Goal: Task Accomplishment & Management: Manage account settings

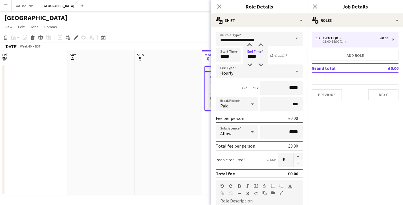
scroll to position [0, 135]
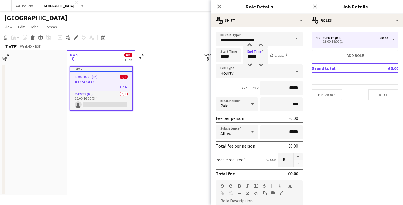
click at [232, 58] on input "*****" at bounding box center [228, 55] width 25 height 14
click at [224, 46] on div at bounding box center [222, 45] width 11 height 6
click at [234, 46] on div at bounding box center [233, 45] width 11 height 6
type input "*****"
click at [236, 46] on div at bounding box center [233, 45] width 11 height 6
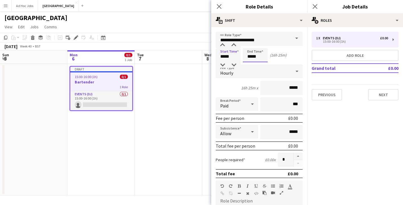
click at [253, 57] on input "*****" at bounding box center [255, 55] width 25 height 14
click at [250, 56] on input "*****" at bounding box center [255, 55] width 25 height 14
click at [250, 65] on div at bounding box center [249, 65] width 11 height 6
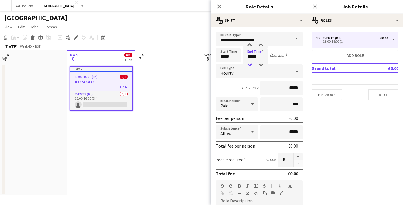
click at [250, 65] on div at bounding box center [249, 65] width 11 height 6
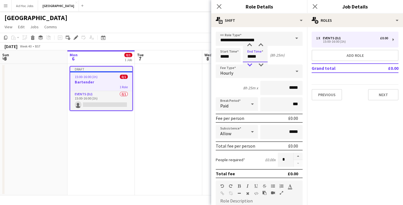
click at [250, 65] on div at bounding box center [249, 65] width 11 height 6
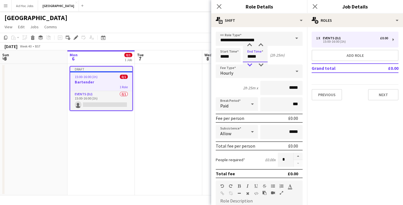
click at [250, 65] on div at bounding box center [249, 65] width 11 height 6
click at [261, 65] on div at bounding box center [260, 65] width 11 height 6
click at [262, 63] on div at bounding box center [260, 65] width 11 height 6
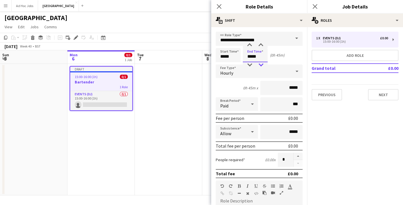
click at [262, 63] on div at bounding box center [260, 65] width 11 height 6
type input "*****"
click at [262, 64] on div at bounding box center [260, 65] width 11 height 6
click at [296, 57] on div "Start Time ***** End Time ***** (0h 15m)" at bounding box center [259, 55] width 87 height 14
click at [281, 88] on input "*****" at bounding box center [282, 88] width 42 height 14
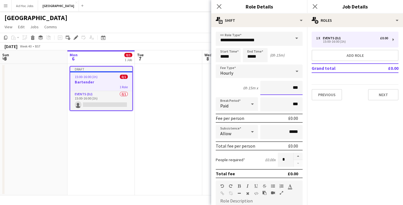
type input "**"
click at [291, 107] on input "***" at bounding box center [282, 104] width 42 height 14
click at [232, 85] on div "0h 15m x ******" at bounding box center [259, 88] width 87 height 14
click at [286, 103] on input "***" at bounding box center [282, 104] width 42 height 14
click at [228, 89] on div "0h 15m x ******" at bounding box center [259, 88] width 87 height 14
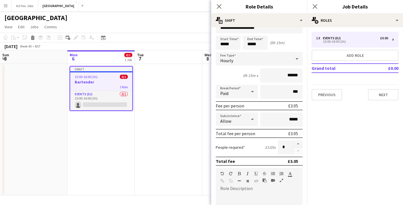
scroll to position [14, 0]
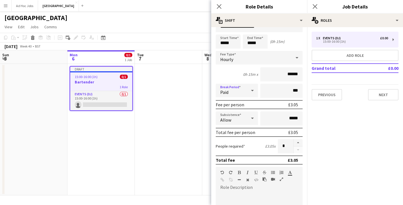
click at [253, 90] on icon at bounding box center [252, 90] width 3 height 1
click at [231, 121] on span "Unpaid" at bounding box center [236, 120] width 33 height 5
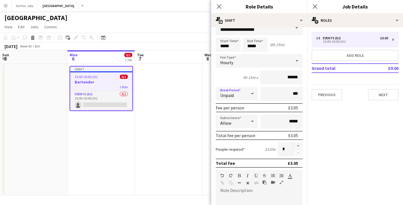
scroll to position [10, 0]
click at [298, 77] on input "******" at bounding box center [282, 78] width 42 height 14
type input "******"
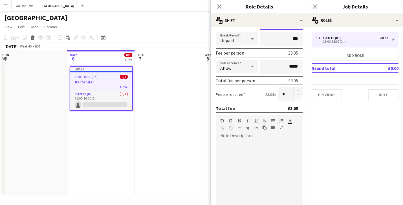
scroll to position [68, 0]
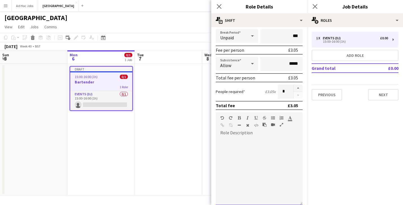
click at [241, 135] on div at bounding box center [259, 169] width 87 height 72
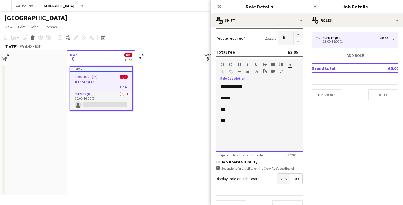
scroll to position [132, 0]
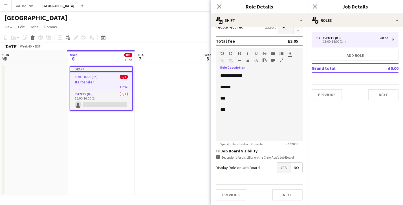
click at [281, 168] on span "Yes" at bounding box center [284, 167] width 13 height 10
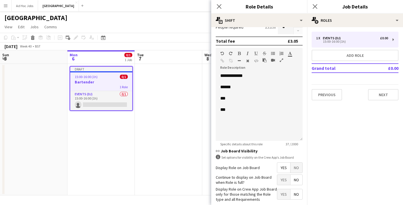
scroll to position [161, 0]
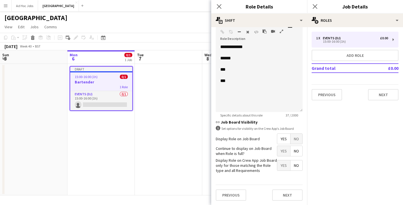
click at [282, 151] on span "Yes" at bounding box center [284, 151] width 13 height 10
click at [286, 195] on button "Next" at bounding box center [287, 194] width 30 height 11
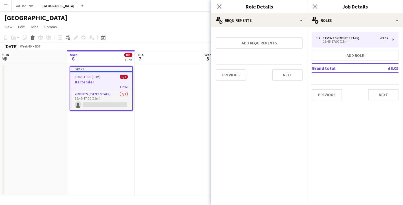
scroll to position [0, 0]
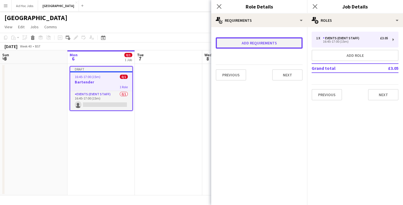
click at [258, 44] on button "Add requirements" at bounding box center [259, 42] width 87 height 11
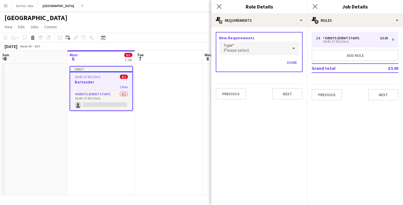
click at [259, 47] on div "Please select" at bounding box center [253, 48] width 69 height 14
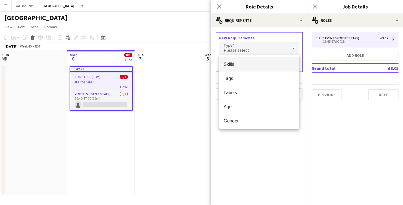
click at [255, 137] on div at bounding box center [201, 102] width 403 height 205
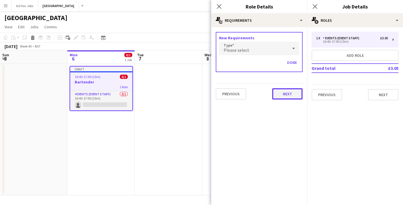
click at [287, 94] on button "Next" at bounding box center [287, 93] width 30 height 11
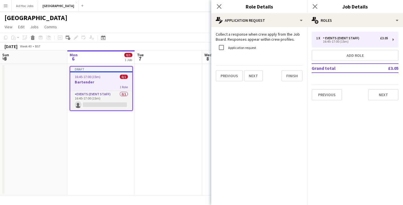
click at [240, 63] on form "Collect a response when crew apply from the Job Board. Responses appear within …" at bounding box center [259, 57] width 96 height 50
click at [235, 58] on form "Collect a response when crew apply from the Job Board. Responses appear within …" at bounding box center [259, 57] width 96 height 50
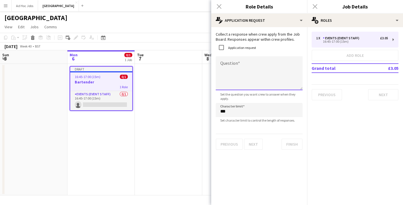
click at [229, 85] on textarea "Question" at bounding box center [259, 73] width 87 height 34
type textarea "**********"
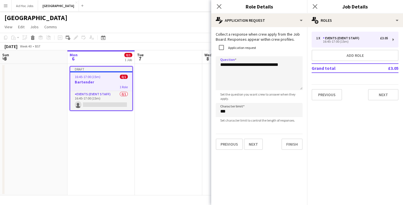
click at [254, 101] on span "Set the question you want crew to answer when they apply." at bounding box center [259, 96] width 87 height 8
click at [258, 143] on button "Next" at bounding box center [253, 143] width 19 height 11
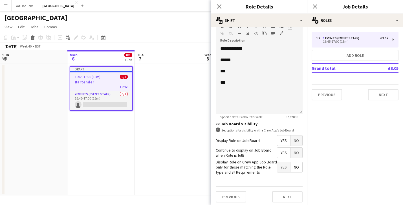
scroll to position [161, 0]
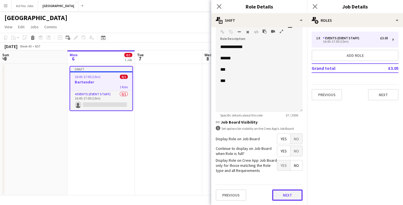
click at [288, 195] on button "Next" at bounding box center [287, 194] width 30 height 11
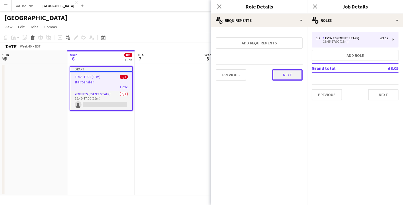
click at [283, 73] on button "Next" at bounding box center [287, 74] width 30 height 11
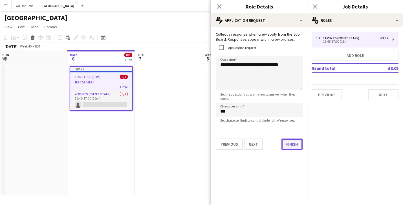
click at [292, 145] on button "Finish" at bounding box center [292, 143] width 21 height 11
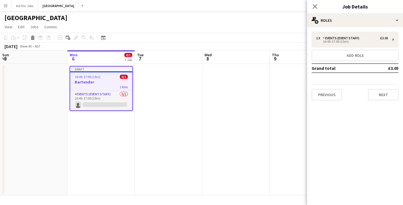
click at [370, 117] on mat-expansion-panel "pencil3 General details 1 x Events (Event Staff) £3.05 16:45-17:00 (15m) Add ro…" at bounding box center [355, 116] width 96 height 178
click at [316, 8] on icon "Close pop-in" at bounding box center [315, 6] width 5 height 5
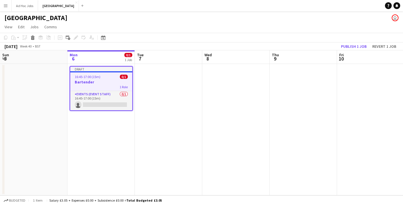
click at [6, 6] on app-icon "Menu" at bounding box center [5, 5] width 5 height 5
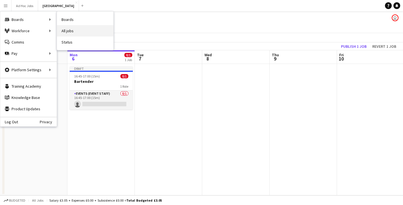
click at [69, 30] on link "All jobs" at bounding box center [85, 30] width 56 height 11
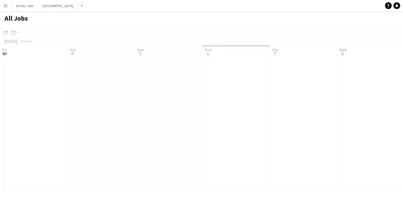
scroll to position [0, 135]
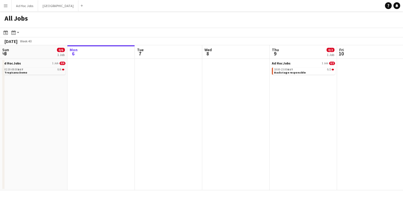
click at [6, 5] on app-icon "Menu" at bounding box center [5, 5] width 5 height 5
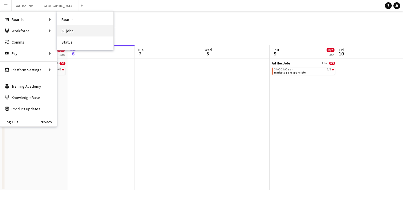
click at [71, 34] on link "All jobs" at bounding box center [85, 30] width 56 height 11
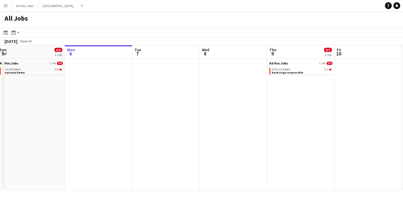
scroll to position [0, 210]
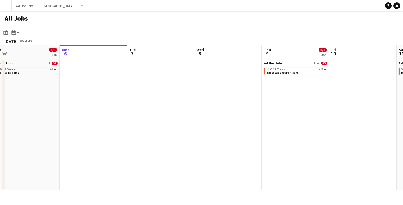
click at [7, 8] on button "Menu" at bounding box center [5, 5] width 11 height 11
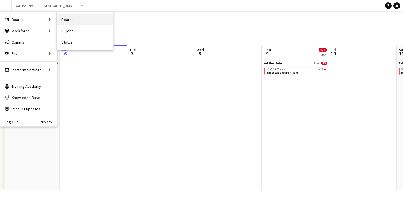
click at [78, 21] on link "Boards" at bounding box center [85, 19] width 56 height 11
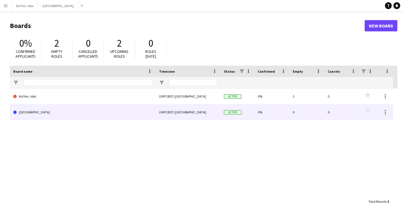
click at [152, 115] on link "[GEOGRAPHIC_DATA]" at bounding box center [82, 112] width 139 height 16
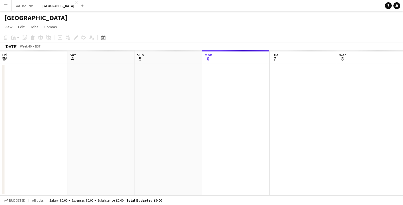
scroll to position [0, 135]
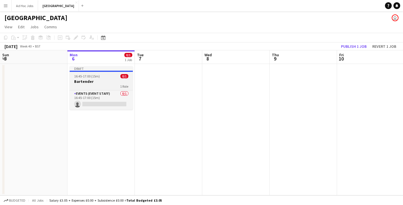
click at [111, 77] on div "16:45-17:00 (15m) 0/1" at bounding box center [101, 76] width 63 height 4
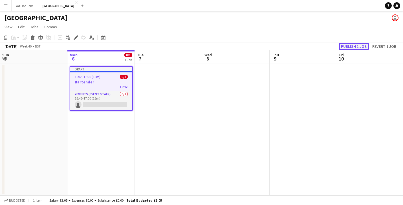
click at [355, 47] on button "Publish 1 job" at bounding box center [354, 46] width 30 height 7
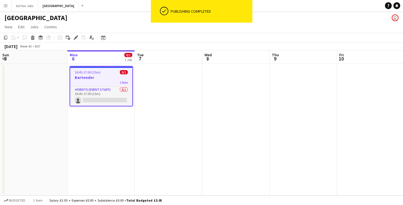
click at [8, 7] on button "Menu" at bounding box center [5, 5] width 11 height 11
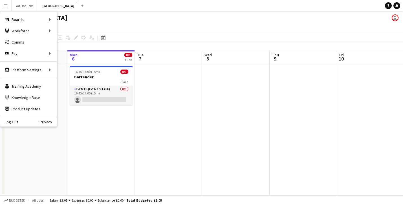
click at [136, 21] on div "Bath Racecourse user" at bounding box center [201, 16] width 403 height 11
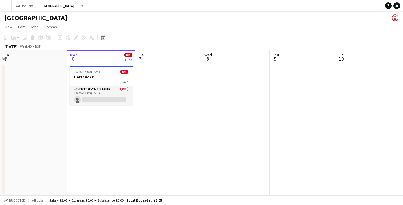
click at [6, 5] on app-icon "Menu" at bounding box center [5, 5] width 5 height 5
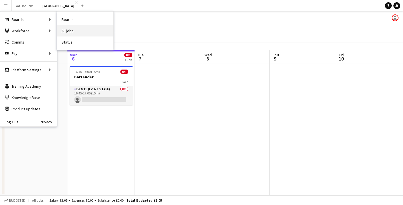
click at [73, 30] on link "All jobs" at bounding box center [85, 30] width 56 height 11
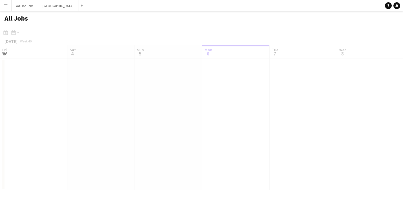
scroll to position [0, 135]
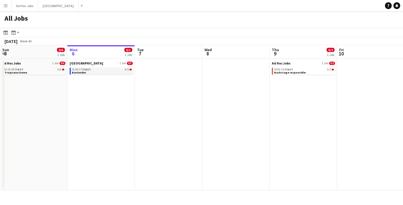
click at [97, 71] on link "16:45-17:00 BST 0/1 Bartender" at bounding box center [102, 70] width 60 height 6
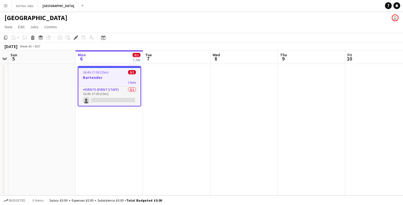
click at [131, 81] on span "1 Role" at bounding box center [132, 82] width 8 height 4
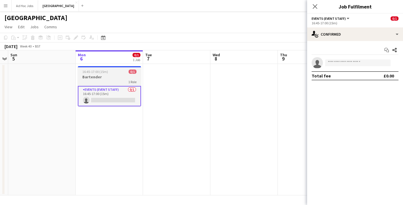
click at [110, 77] on h3 "Bartender" at bounding box center [109, 76] width 63 height 5
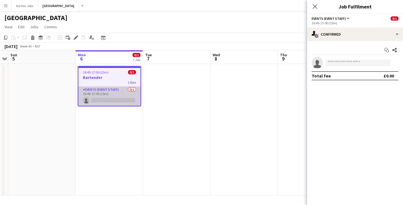
click at [113, 92] on app-card-role "Events (Event Staff) 0/1 16:45-17:00 (15m) single-neutral-actions" at bounding box center [109, 95] width 62 height 19
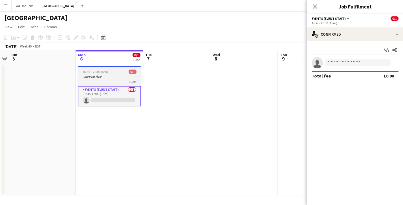
click at [107, 70] on span "16:45-17:00 (15m)" at bounding box center [95, 71] width 26 height 4
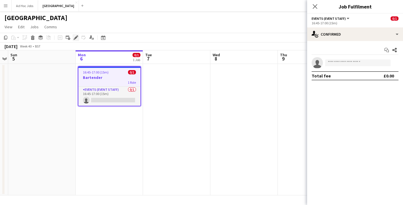
click at [74, 35] on icon "Edit" at bounding box center [76, 37] width 5 height 5
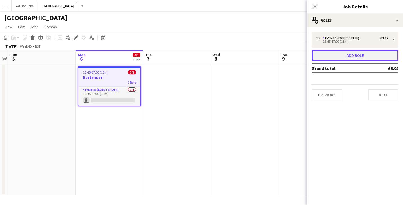
click at [359, 54] on button "Add role" at bounding box center [355, 55] width 87 height 11
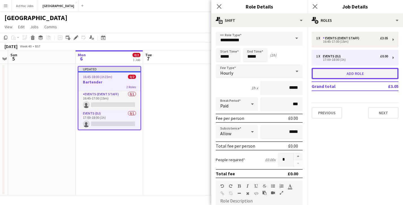
click at [362, 75] on button "Add role" at bounding box center [355, 73] width 87 height 11
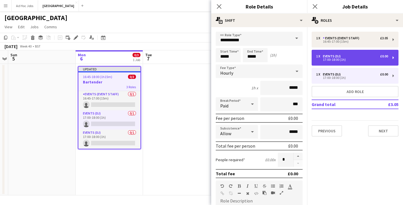
click at [346, 56] on div "1 x Events (DJ) £0.00" at bounding box center [352, 56] width 72 height 4
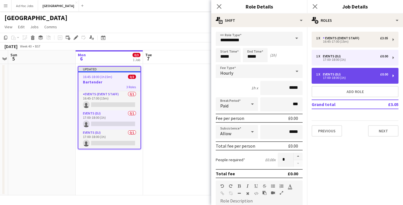
click at [341, 73] on div "Events (DJ)" at bounding box center [333, 74] width 20 height 4
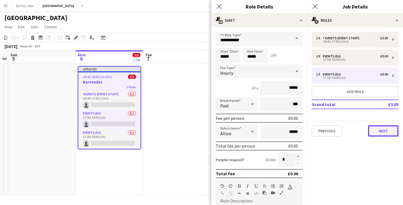
click at [376, 134] on button "Next" at bounding box center [383, 130] width 30 height 11
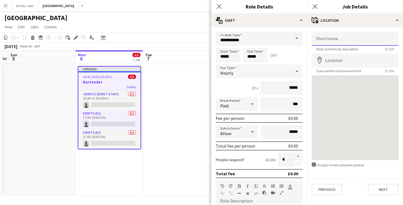
click at [345, 41] on input "Shortname" at bounding box center [355, 39] width 87 height 14
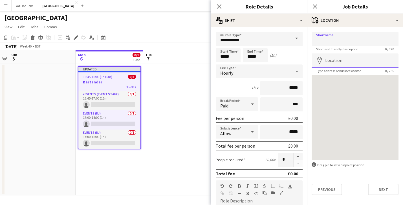
click at [336, 59] on input "Location" at bounding box center [355, 60] width 87 height 14
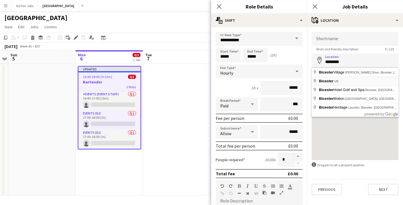
type input "**********"
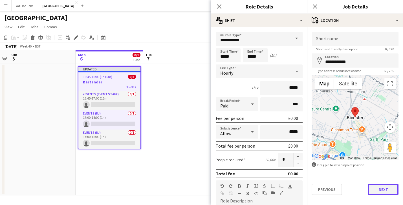
click at [386, 189] on button "Next" at bounding box center [383, 189] width 30 height 11
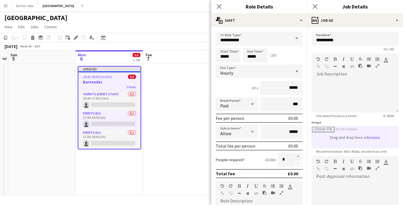
click at [363, 141] on input "Image" at bounding box center [355, 136] width 86 height 21
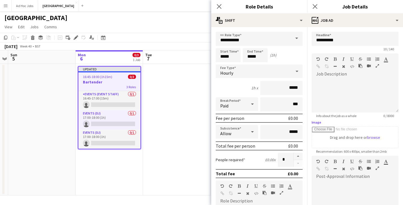
type input "**********"
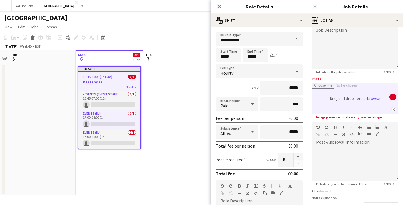
scroll to position [46, 0]
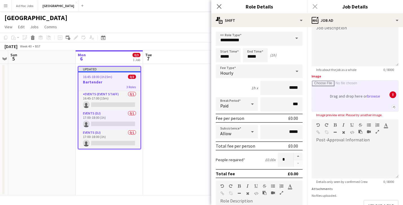
click at [376, 95] on input "Image" at bounding box center [355, 95] width 86 height 31
type input "**********"
click at [394, 107] on app-icon "undo2" at bounding box center [394, 107] width 4 height 2
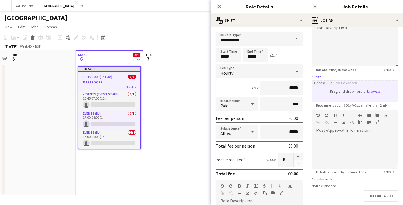
click at [372, 91] on input "Image" at bounding box center [355, 90] width 86 height 21
type input "**********"
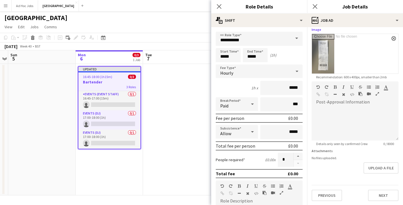
scroll to position [93, 0]
click at [336, 110] on div at bounding box center [355, 123] width 87 height 34
click at [349, 161] on form "Headline ********* 10 / 140 Job Description default Heading 1 Heading 2 Heading…" at bounding box center [355, 70] width 96 height 262
click at [381, 197] on button "Next" at bounding box center [383, 194] width 30 height 11
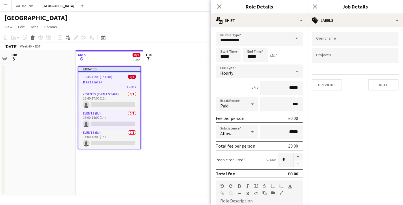
scroll to position [0, 0]
click at [340, 40] on input "Type to search client labels..." at bounding box center [355, 38] width 78 height 5
click at [355, 92] on div "Client name Project ID Previous Next" at bounding box center [355, 61] width 96 height 68
click at [379, 83] on button "Next" at bounding box center [383, 84] width 30 height 11
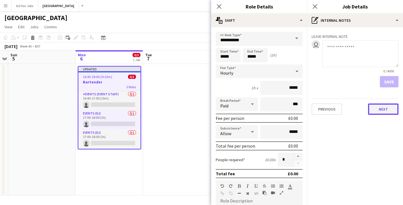
click at [382, 112] on button "Next" at bounding box center [383, 108] width 30 height 11
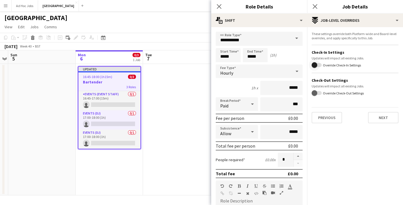
click at [318, 65] on span "button" at bounding box center [314, 64] width 11 height 11
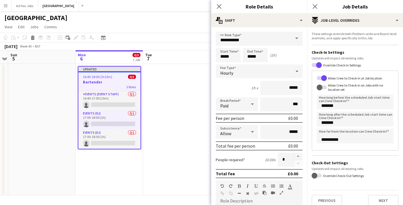
scroll to position [6, 0]
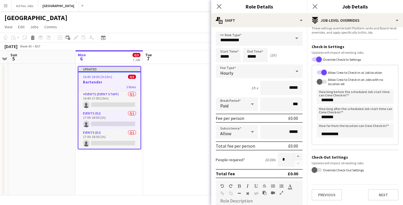
click at [318, 58] on span "button" at bounding box center [319, 59] width 6 height 6
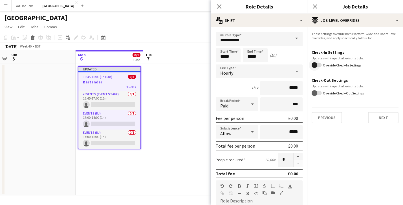
scroll to position [0, 0]
click at [379, 118] on button "Next" at bounding box center [383, 117] width 30 height 11
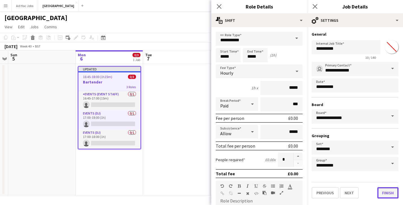
click at [389, 191] on button "Finish" at bounding box center [388, 192] width 21 height 11
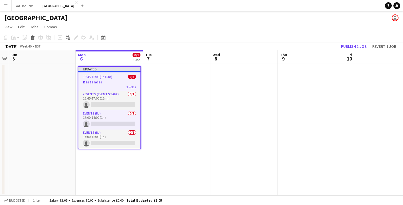
click at [153, 23] on app-page-menu "View Day view expanded Day view collapsed Month view Date picker Jump to [DATE]…" at bounding box center [201, 27] width 403 height 11
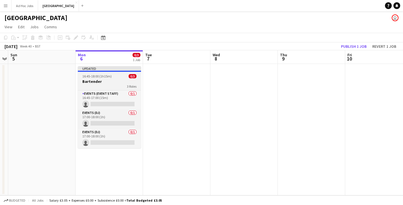
click at [107, 78] on span "16:45-18:00 (1h15m)" at bounding box center [96, 76] width 29 height 4
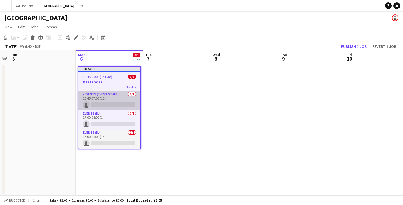
click at [108, 107] on app-card-role "Events (Event Staff) 0/1 16:45-17:00 (15m) single-neutral-actions" at bounding box center [109, 100] width 62 height 19
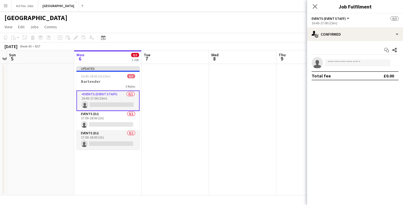
scroll to position [0, 196]
drag, startPoint x: 107, startPoint y: 97, endPoint x: 105, endPoint y: 125, distance: 27.8
click at [105, 126] on app-calendar-viewport "Thu 2 Fri 3 Sat 4 Sun 5 Mon 6 0/3 1 Job Tue 7 Wed 8 Thu 9 Fri 10 Sat 11 Sun 12 …" at bounding box center [201, 122] width 403 height 145
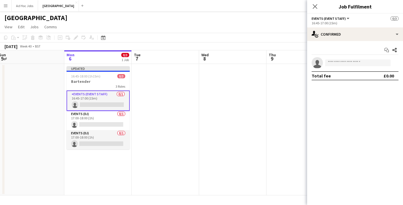
drag, startPoint x: 108, startPoint y: 97, endPoint x: 96, endPoint y: 109, distance: 16.6
click at [96, 109] on app-calendar-viewport "Thu 2 Fri 3 Sat 4 Sun 5 Mon 6 0/3 1 Job Tue 7 Wed 8 Thu 9 Fri 10 Sat 11 Sun 12 …" at bounding box center [201, 122] width 403 height 145
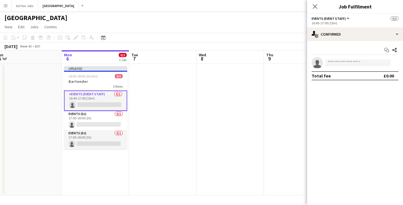
click at [163, 100] on app-date-cell at bounding box center [162, 129] width 67 height 131
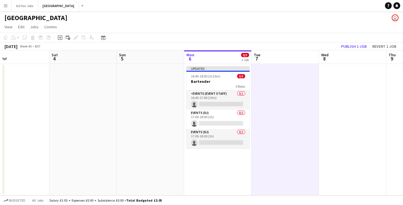
scroll to position [0, 151]
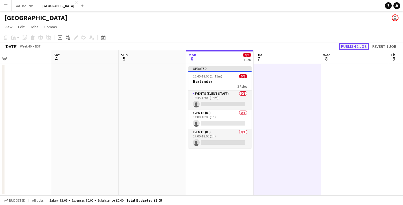
click at [359, 46] on button "Publish 1 job" at bounding box center [354, 46] width 30 height 7
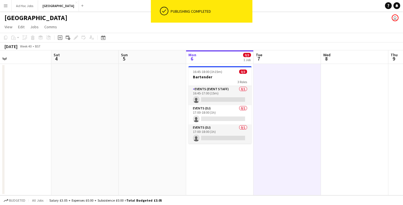
click at [7, 6] on app-icon "Menu" at bounding box center [5, 5] width 5 height 5
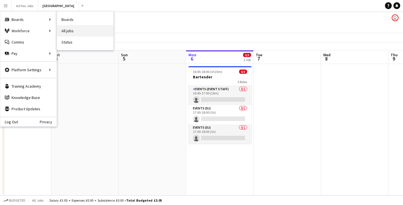
click at [68, 30] on link "All jobs" at bounding box center [85, 30] width 56 height 11
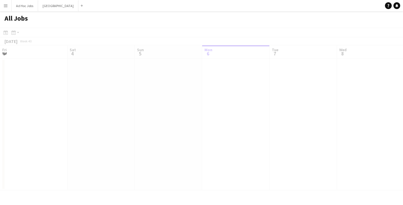
scroll to position [0, 135]
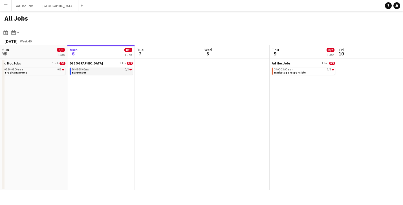
click at [99, 73] on link "16:45-18:00 BST 0/3 Bartender" at bounding box center [102, 70] width 60 height 6
click at [105, 70] on div "16:45-18:00 BST 0/3" at bounding box center [102, 69] width 60 height 3
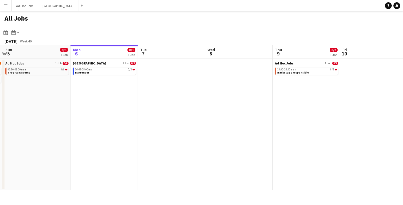
click at [5, 2] on button "Menu" at bounding box center [5, 5] width 11 height 11
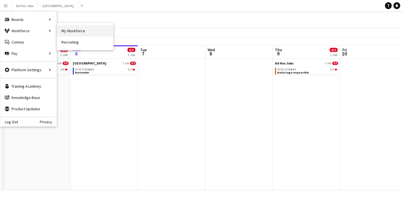
click at [72, 30] on link "My Workforce" at bounding box center [85, 30] width 56 height 11
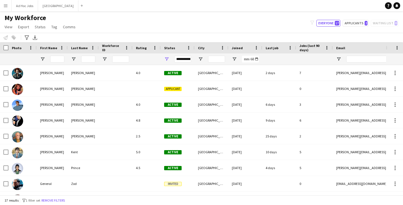
click at [5, 7] on app-icon "Menu" at bounding box center [5, 5] width 5 height 5
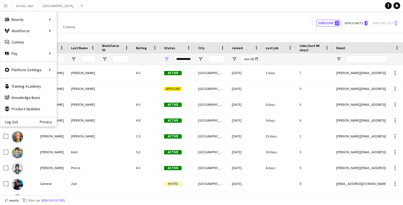
click at [132, 26] on div "My Workforce View Views Default view New view Update view Delete view Edit name…" at bounding box center [201, 23] width 403 height 19
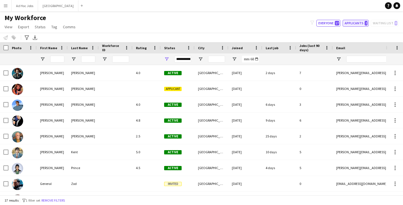
click at [358, 25] on button "Applicants 2" at bounding box center [356, 23] width 26 height 7
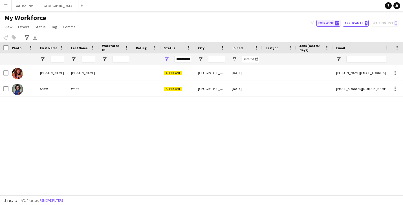
click at [335, 24] on button "Everyone 17" at bounding box center [329, 23] width 24 height 7
type input "**********"
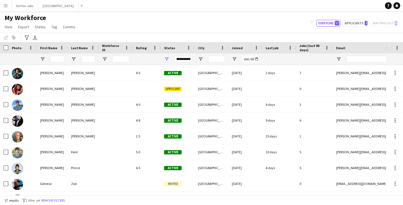
click at [161, 30] on div "My Workforce View Views Default view New view Update view Delete view Edit name…" at bounding box center [201, 23] width 403 height 19
click at [8, 29] on link "View" at bounding box center [8, 26] width 12 height 7
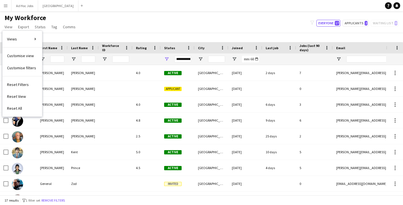
click at [99, 20] on div "My Workforce View Views Default view New view Update view Delete view Edit name…" at bounding box center [201, 23] width 403 height 19
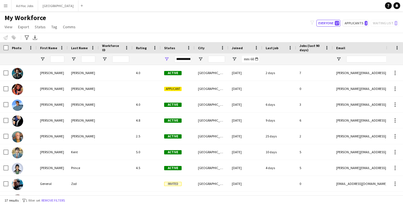
click at [7, 6] on app-icon "Menu" at bounding box center [5, 5] width 5 height 5
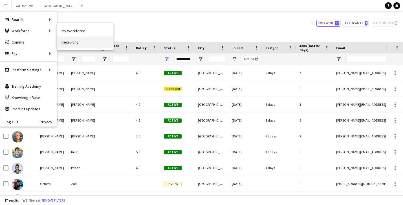
click at [72, 44] on link "Recruiting" at bounding box center [85, 41] width 56 height 11
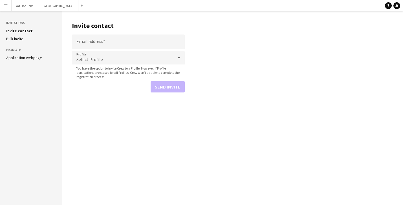
click at [39, 57] on link "Application webpage" at bounding box center [24, 57] width 36 height 5
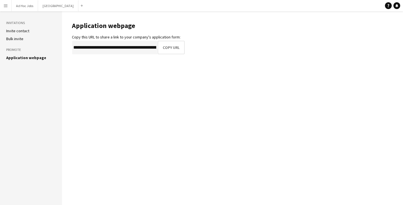
click at [22, 31] on link "Invite contact" at bounding box center [17, 30] width 23 height 5
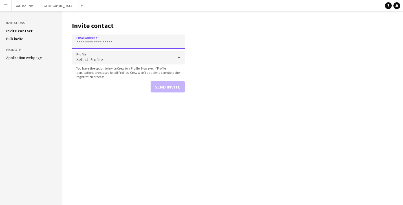
click at [110, 40] on input "Email address" at bounding box center [128, 41] width 113 height 14
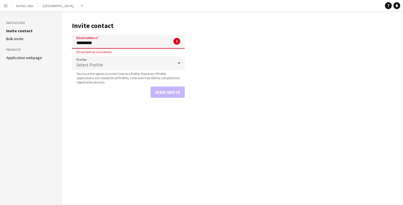
type input "**********"
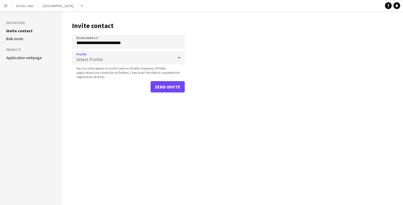
click at [121, 57] on div "Select Profile" at bounding box center [123, 58] width 102 height 14
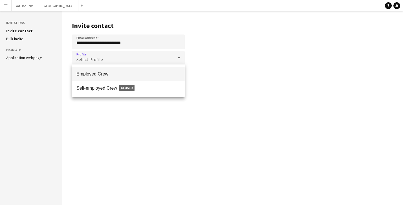
click at [107, 74] on span "Employed Crew" at bounding box center [129, 73] width 104 height 5
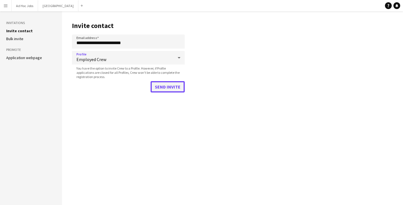
click at [163, 85] on button "Send invite" at bounding box center [168, 86] width 34 height 11
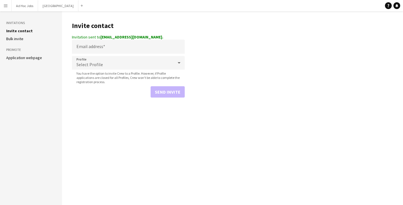
click at [6, 7] on app-icon "Menu" at bounding box center [5, 5] width 5 height 5
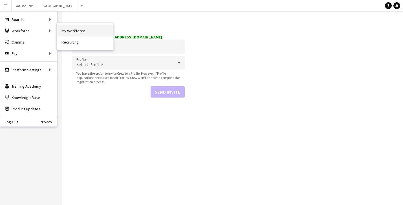
click at [82, 33] on link "My Workforce" at bounding box center [85, 30] width 56 height 11
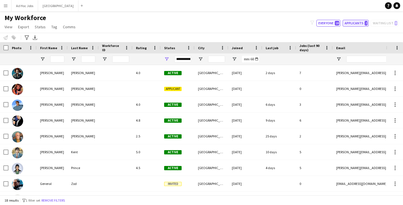
click at [356, 23] on button "Applicants 2" at bounding box center [356, 23] width 26 height 7
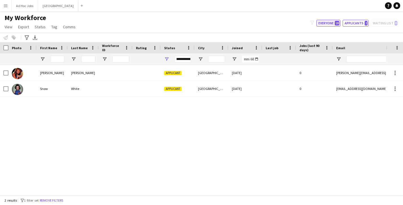
click at [326, 23] on button "Everyone 18" at bounding box center [329, 23] width 24 height 7
type input "**********"
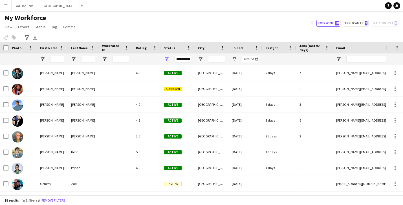
click at [6, 1] on button "Menu" at bounding box center [5, 5] width 11 height 11
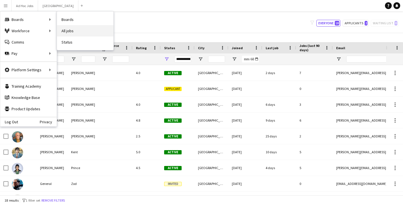
click at [71, 33] on link "All jobs" at bounding box center [85, 30] width 56 height 11
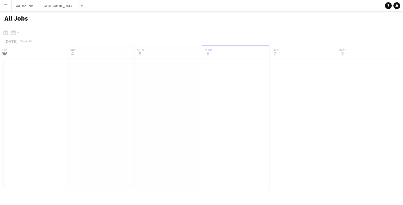
scroll to position [0, 135]
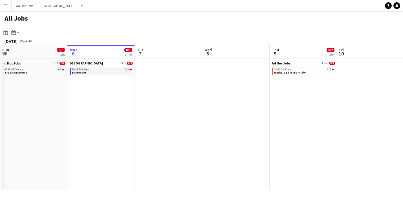
click at [94, 72] on link "16:45-18:00 BST 0/3 Bartender" at bounding box center [102, 70] width 60 height 6
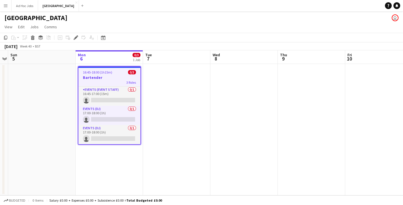
click at [135, 26] on app-page-menu "View Day view expanded Day view collapsed Month view Date picker Jump to [DATE]…" at bounding box center [201, 27] width 403 height 11
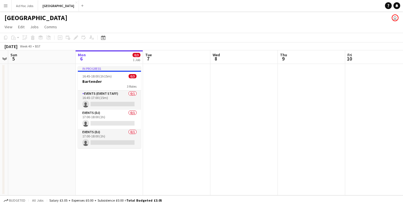
click at [4, 5] on app-icon "Menu" at bounding box center [5, 5] width 5 height 5
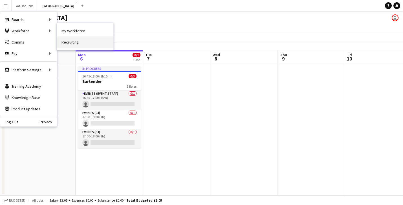
click at [68, 40] on link "Recruiting" at bounding box center [85, 41] width 56 height 11
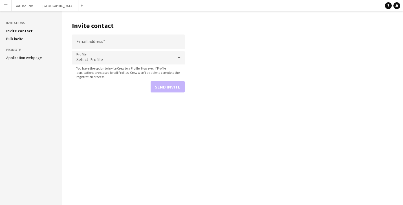
click at [10, 3] on button "Menu" at bounding box center [5, 5] width 11 height 11
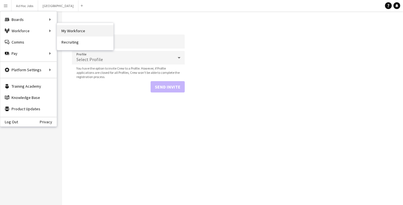
click at [75, 29] on link "My Workforce" at bounding box center [85, 30] width 56 height 11
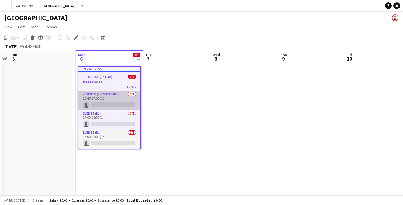
click at [116, 97] on app-card-role "Events (Event Staff) 0/1 16:45-17:00 (15m) single-neutral-actions" at bounding box center [109, 100] width 62 height 19
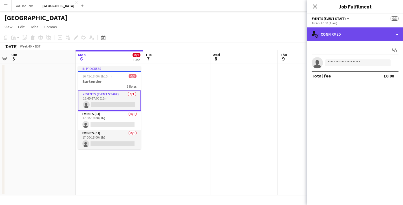
click at [367, 32] on div "single-neutral-actions-check-2 Confirmed" at bounding box center [355, 34] width 96 height 14
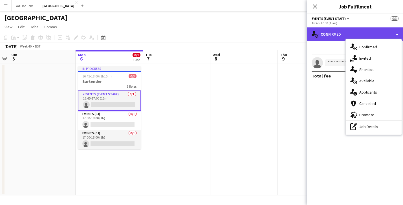
click at [351, 33] on div "single-neutral-actions-check-2 Confirmed" at bounding box center [355, 34] width 96 height 14
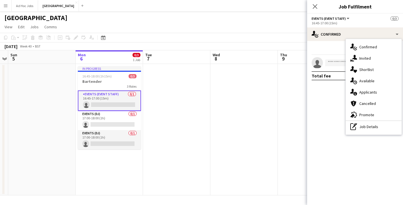
click at [332, 51] on div "Start chat" at bounding box center [355, 49] width 87 height 9
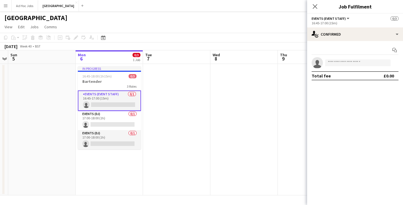
click at [349, 20] on button "Events (Event Staff)" at bounding box center [331, 18] width 39 height 4
click at [359, 21] on div "Events (Event Staff) All roles Events (Event Staff) 0/3" at bounding box center [355, 18] width 87 height 5
click at [317, 5] on icon "Close pop-in" at bounding box center [315, 6] width 5 height 5
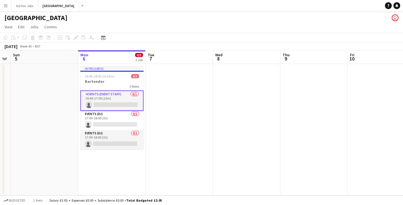
scroll to position [0, 193]
drag, startPoint x: 109, startPoint y: 100, endPoint x: 110, endPoint y: 123, distance: 22.6
click at [110, 123] on app-calendar-viewport "Thu 2 Fri 3 Sat 4 Sun 5 Mon 6 0/3 1 Job Tue 7 Wed 8 Thu 9 Fri 10 Sat 11 Sun 12 …" at bounding box center [201, 122] width 403 height 145
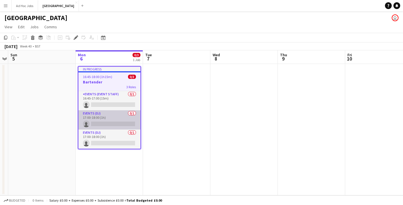
click at [104, 121] on app-card-role "Events (DJ) 0/1 17:00-18:00 (1h) single-neutral-actions" at bounding box center [109, 119] width 62 height 19
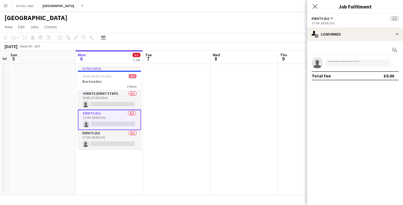
click at [104, 122] on app-card-role "Events (DJ) 0/1 17:00-18:00 (1h) single-neutral-actions" at bounding box center [109, 120] width 63 height 20
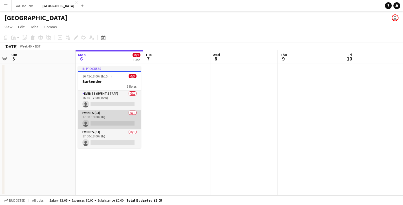
click at [101, 116] on app-card-role "Events (DJ) 0/1 17:00-18:00 (1h) single-neutral-actions" at bounding box center [109, 119] width 63 height 19
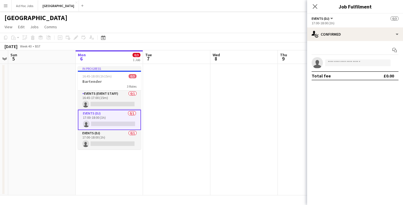
click at [74, 39] on div "Add job Add linked Job Edit Edit linked Job Applicants" at bounding box center [73, 37] width 43 height 7
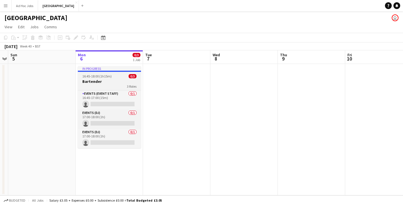
click at [101, 78] on span "16:45-18:00 (1h15m)" at bounding box center [96, 76] width 29 height 4
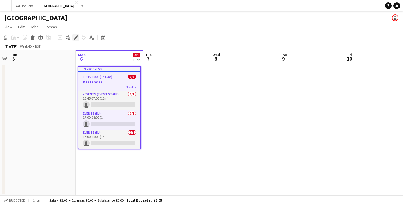
click at [76, 36] on icon "Edit" at bounding box center [76, 37] width 5 height 5
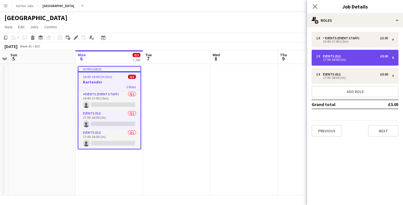
click at [379, 58] on div "17:00-18:00 (1h)" at bounding box center [352, 59] width 72 height 3
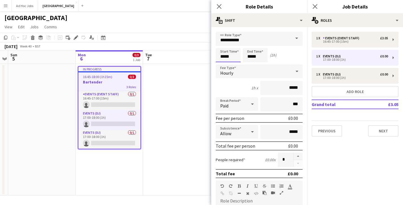
click at [230, 58] on input "*****" at bounding box center [228, 55] width 25 height 14
type input "*****"
click at [234, 43] on div at bounding box center [233, 45] width 11 height 6
click at [379, 133] on button "Next" at bounding box center [383, 130] width 30 height 11
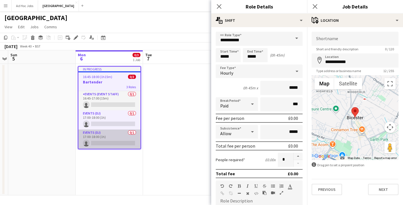
click at [104, 138] on app-card-role "Events (DJ) 0/1 17:00-18:00 (1h) single-neutral-actions" at bounding box center [109, 138] width 62 height 19
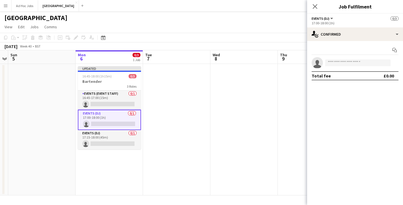
click at [96, 121] on app-card-role "Events (DJ) 0/1 17:00-18:00 (1h) single-neutral-actions" at bounding box center [109, 120] width 63 height 20
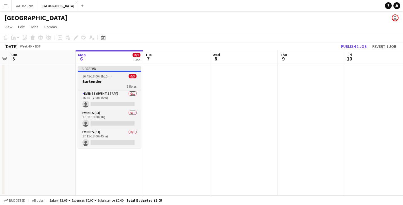
click at [102, 83] on h3 "Bartender" at bounding box center [109, 81] width 63 height 5
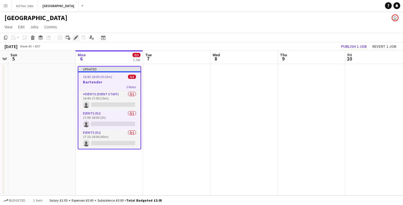
click at [77, 38] on icon at bounding box center [75, 37] width 3 height 3
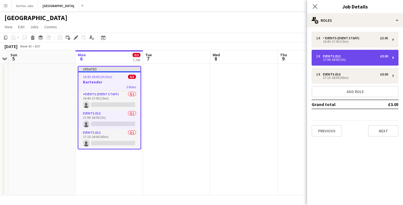
click at [387, 59] on div "17:00-18:00 (1h)" at bounding box center [352, 59] width 72 height 3
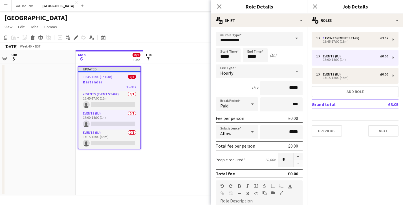
click at [235, 52] on input "*****" at bounding box center [228, 55] width 25 height 14
type input "*****"
click at [234, 43] on div at bounding box center [233, 45] width 11 height 6
click at [383, 132] on button "Next" at bounding box center [383, 130] width 30 height 11
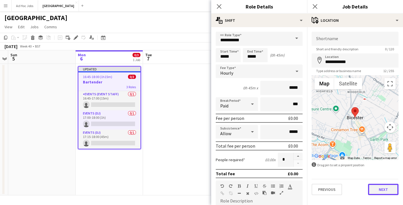
click at [379, 192] on button "Next" at bounding box center [383, 189] width 30 height 11
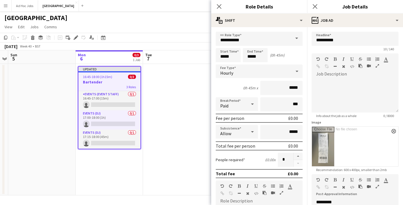
scroll to position [93, 0]
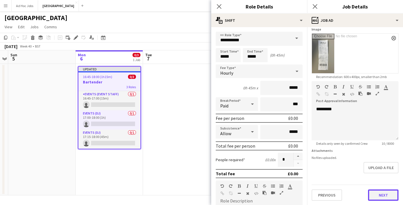
click at [384, 192] on button "Next" at bounding box center [383, 194] width 30 height 11
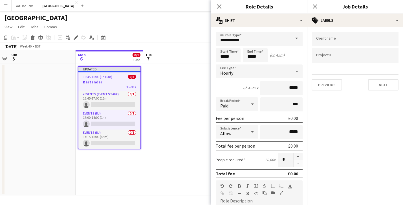
scroll to position [0, 0]
click at [380, 85] on button "Next" at bounding box center [383, 84] width 30 height 11
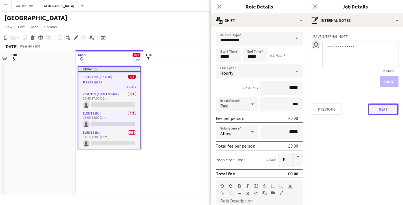
click at [389, 112] on button "Next" at bounding box center [383, 108] width 30 height 11
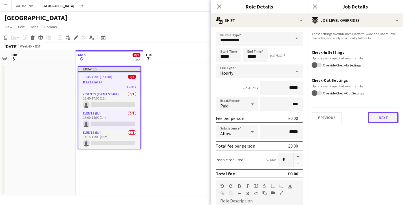
click at [381, 115] on button "Next" at bounding box center [383, 117] width 30 height 11
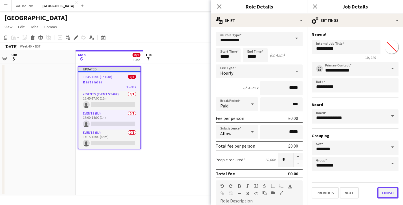
click at [383, 191] on button "Finish" at bounding box center [388, 192] width 21 height 11
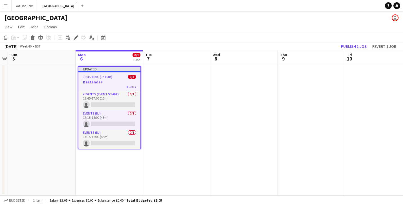
click at [134, 21] on div "Bath Racecourse user" at bounding box center [201, 16] width 403 height 11
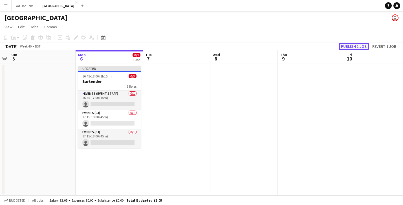
click at [347, 46] on button "Publish 1 job" at bounding box center [354, 46] width 30 height 7
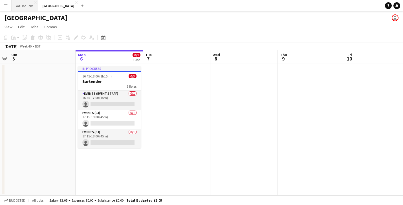
click at [22, 3] on button "Ad Hoc Jobs Close" at bounding box center [25, 5] width 27 height 11
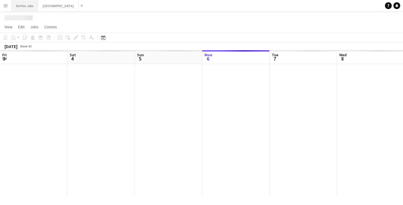
scroll to position [0, 135]
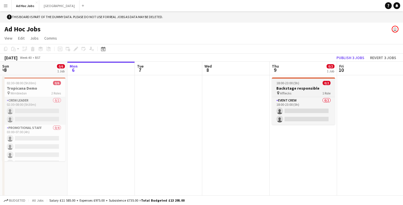
click at [295, 89] on h3 "Backstage responsible" at bounding box center [303, 88] width 63 height 5
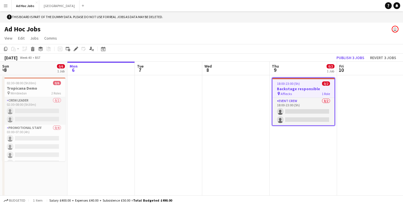
click at [6, 6] on app-icon "Menu" at bounding box center [5, 5] width 5 height 5
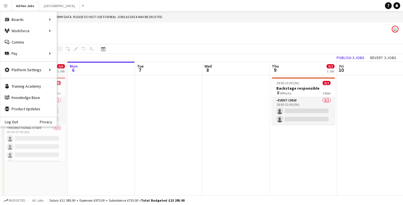
click at [139, 38] on app-page-menu "View Day view expanded Day view collapsed Month view Date picker Jump to [DATE]…" at bounding box center [201, 38] width 403 height 11
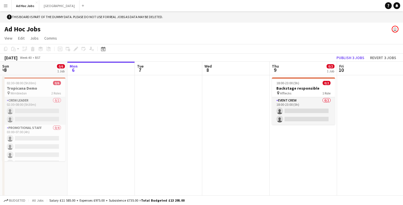
click at [8, 5] on button "Menu" at bounding box center [5, 5] width 11 height 11
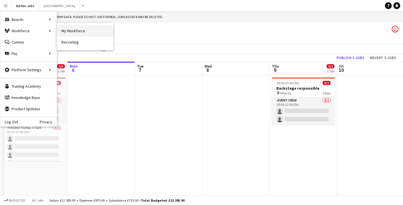
click at [67, 29] on link "My Workforce" at bounding box center [85, 30] width 56 height 11
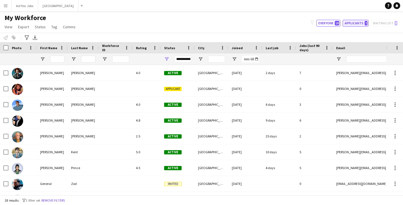
click at [361, 24] on button "Applicants 2" at bounding box center [356, 23] width 26 height 7
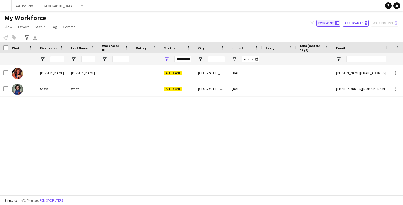
click at [324, 20] on button "Everyone 18" at bounding box center [329, 23] width 24 height 7
type input "**********"
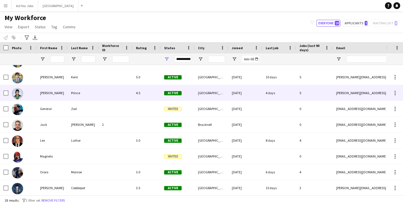
scroll to position [76, 0]
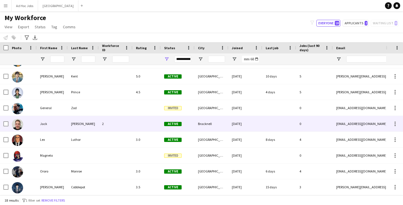
click at [106, 124] on div "2" at bounding box center [116, 124] width 34 height 16
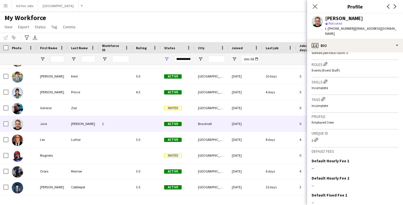
scroll to position [202, 0]
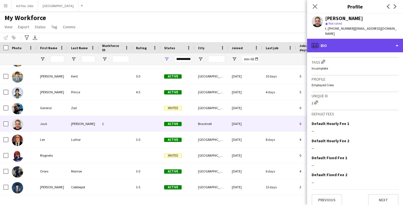
click at [362, 41] on div "profile Bio" at bounding box center [355, 46] width 96 height 14
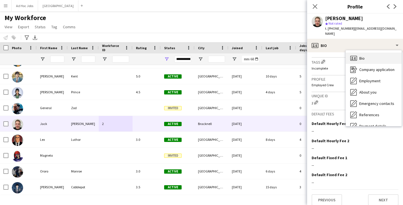
click at [361, 56] on span "Bio" at bounding box center [362, 58] width 5 height 5
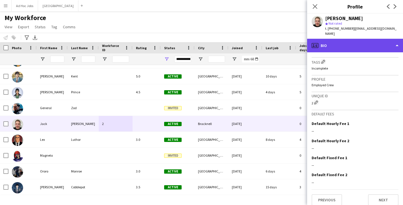
click at [397, 41] on div "profile Bio" at bounding box center [355, 46] width 96 height 14
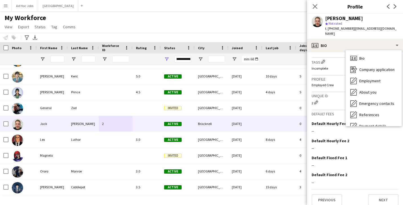
click at [361, 56] on span "Bio" at bounding box center [362, 58] width 5 height 5
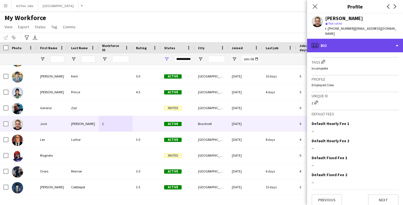
click at [393, 40] on div "profile Bio" at bounding box center [355, 46] width 96 height 14
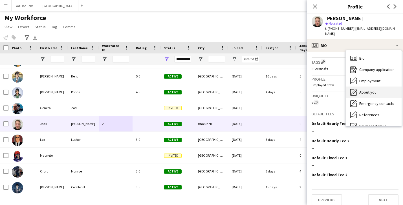
click at [363, 89] on span "About you" at bounding box center [368, 91] width 17 height 5
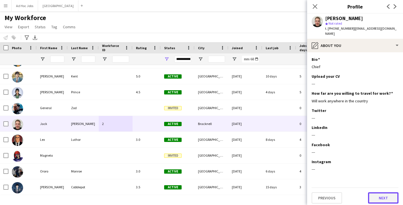
click at [385, 196] on button "Next" at bounding box center [383, 197] width 30 height 11
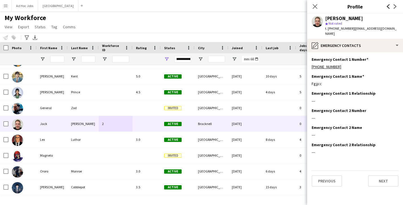
click at [388, 5] on icon "Previous" at bounding box center [388, 6] width 5 height 5
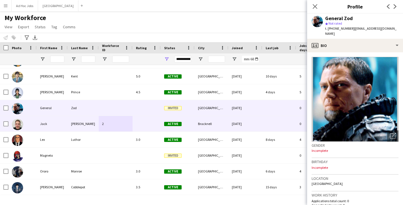
click at [65, 122] on div "Jack" at bounding box center [52, 124] width 31 height 16
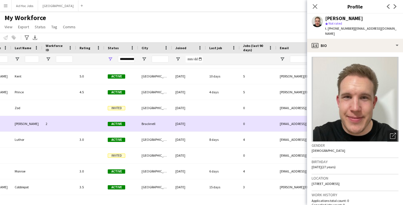
scroll to position [0, 0]
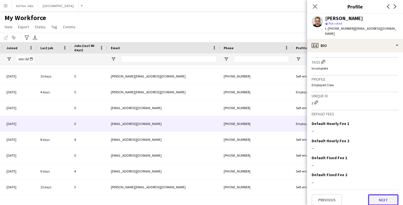
click at [385, 194] on button "Next" at bounding box center [383, 199] width 30 height 11
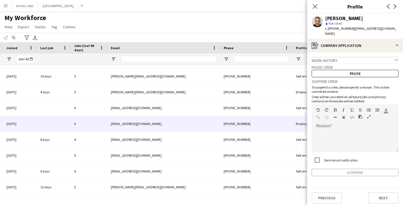
click at [342, 57] on div "Work history chevron-down" at bounding box center [355, 60] width 87 height 6
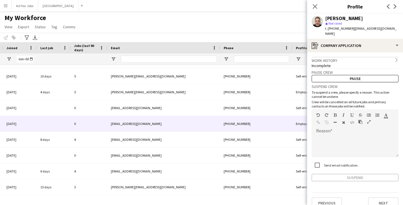
click at [342, 57] on div "Work history chevron-right" at bounding box center [355, 60] width 87 height 6
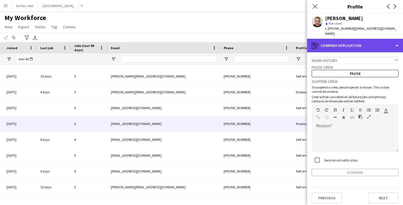
click at [368, 41] on div "register Company application" at bounding box center [355, 46] width 96 height 14
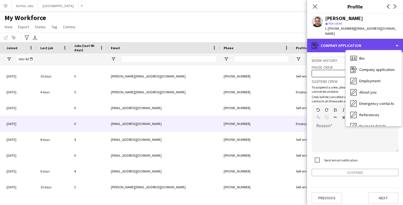
click at [342, 41] on div "register Company application" at bounding box center [355, 46] width 96 height 14
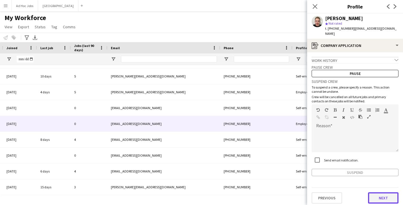
click at [385, 192] on button "Next" at bounding box center [383, 197] width 30 height 11
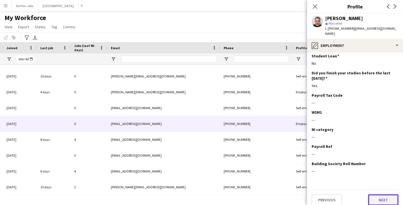
click at [383, 194] on button "Next" at bounding box center [383, 199] width 30 height 11
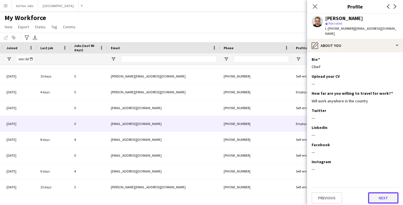
click at [383, 193] on button "Next" at bounding box center [383, 197] width 30 height 11
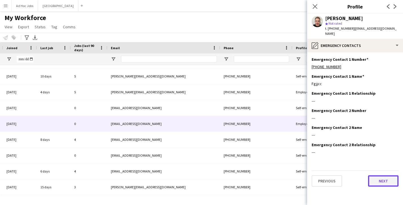
click at [377, 175] on button "Next" at bounding box center [383, 180] width 30 height 11
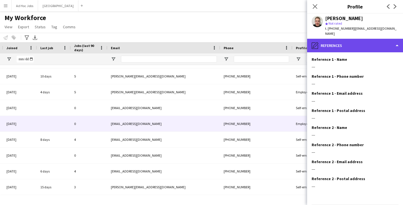
click at [381, 40] on div "pencil4 References" at bounding box center [355, 46] width 96 height 14
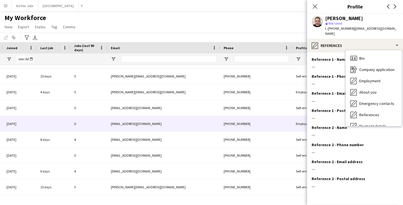
click at [383, 21] on div "[PERSON_NAME]" at bounding box center [362, 18] width 73 height 5
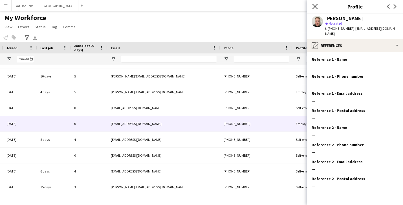
click at [316, 5] on icon "Close pop-in" at bounding box center [315, 6] width 5 height 5
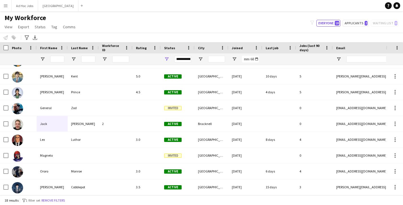
click at [104, 30] on div "My Workforce View Views Default view New view Update view Delete view Edit name…" at bounding box center [201, 23] width 403 height 19
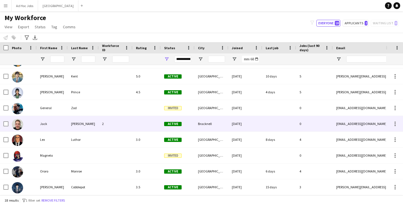
click at [173, 124] on span "Active" at bounding box center [173, 124] width 18 height 4
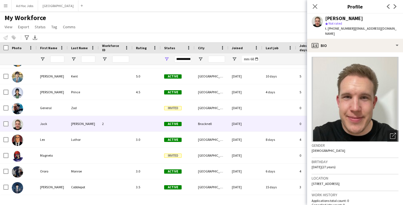
click at [209, 24] on div "My Workforce View Views Default view New view Update view Delete view Edit name…" at bounding box center [201, 23] width 403 height 19
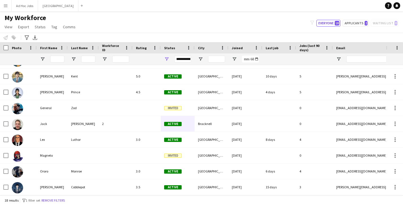
click at [8, 7] on button "Menu" at bounding box center [5, 5] width 11 height 11
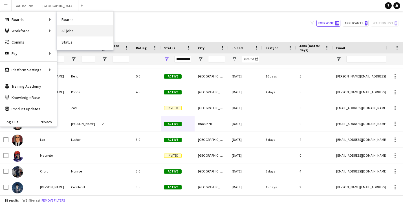
click at [73, 31] on link "All jobs" at bounding box center [85, 30] width 56 height 11
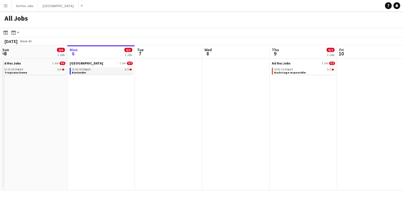
click at [104, 72] on link "16:45-18:00 BST 0/3 Bartender" at bounding box center [102, 70] width 60 height 6
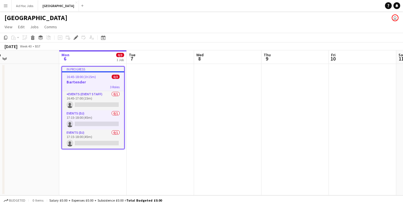
scroll to position [0, 222]
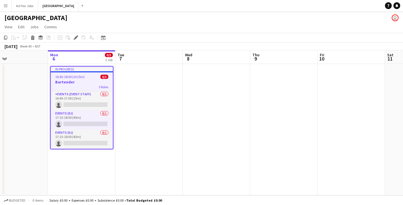
drag, startPoint x: 100, startPoint y: 70, endPoint x: 72, endPoint y: 72, distance: 27.8
click at [72, 72] on app-calendar-viewport "Thu 2 Fri 3 Sat 4 Sun 5 Mon 6 0/3 1 Job Tue 7 Wed 8 Thu 9 Fri 10 Sat 11 Sun 12 …" at bounding box center [201, 122] width 403 height 145
click at [71, 72] on app-job-card "In progress 16:45-18:00 (1h15m) 0/3 Bartender 3 Roles Events (Event Staff) 0/1 …" at bounding box center [81, 107] width 63 height 83
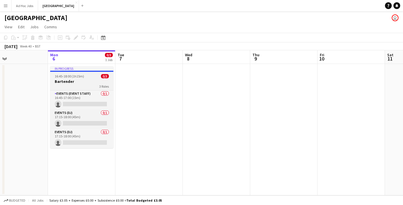
click at [79, 74] on app-job-card "In progress 16:45-18:00 (1h15m) 0/3 Bartender 3 Roles Events (Event Staff) 0/1 …" at bounding box center [81, 107] width 63 height 82
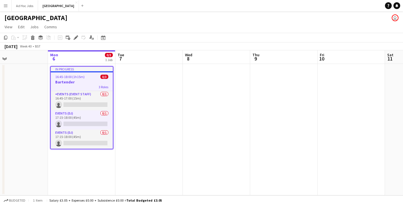
click at [143, 82] on app-date-cell at bounding box center [148, 129] width 67 height 131
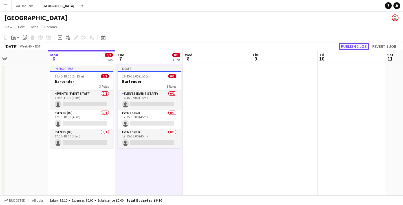
click at [358, 47] on button "Publish 1 job" at bounding box center [354, 46] width 30 height 7
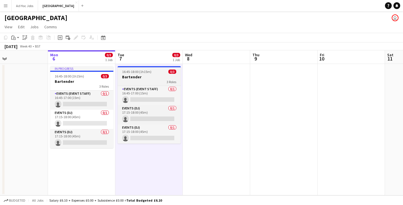
click at [147, 75] on h3 "Bartender" at bounding box center [149, 76] width 63 height 5
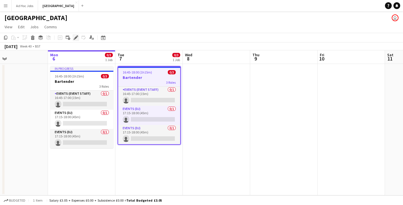
click at [77, 37] on icon at bounding box center [75, 37] width 3 height 3
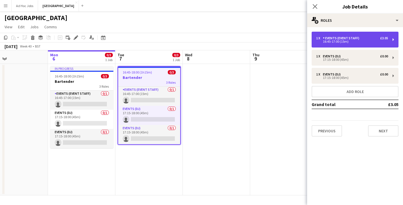
click at [360, 36] on div "Events (Event Staff)" at bounding box center [342, 38] width 39 height 4
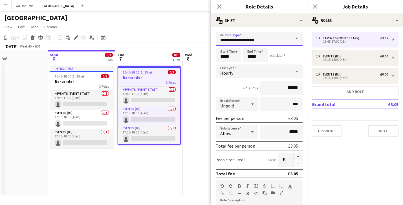
click at [266, 40] on input "**********" at bounding box center [259, 39] width 87 height 14
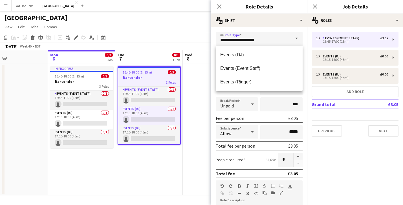
click at [287, 6] on h3 "Role Details" at bounding box center [259, 6] width 96 height 7
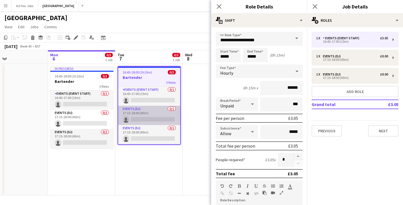
click at [146, 112] on app-card-role "Events (DJ) 0/1 17:15-18:00 (45m) single-neutral-actions" at bounding box center [149, 115] width 62 height 19
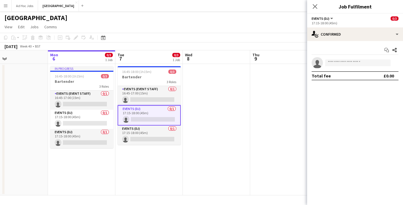
click at [334, 19] on button "Events (DJ)" at bounding box center [323, 18] width 22 height 4
click at [325, 27] on li "All roles" at bounding box center [331, 28] width 28 height 5
click at [326, 21] on div "1 Role" at bounding box center [355, 23] width 87 height 4
click at [316, 4] on icon "Close pop-in" at bounding box center [315, 6] width 5 height 5
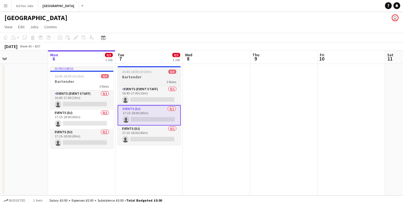
click at [137, 76] on h3 "Bartender" at bounding box center [149, 76] width 63 height 5
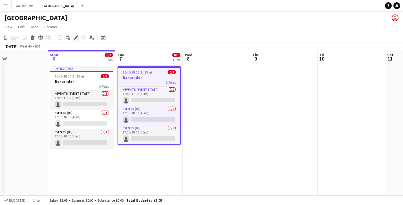
click at [76, 36] on icon "Edit" at bounding box center [76, 37] width 5 height 5
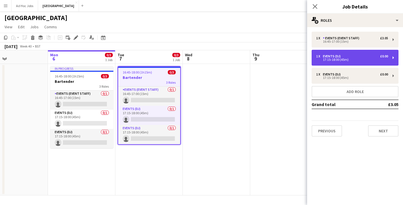
click at [390, 56] on div "1 x Events (DJ) £0.00 17:15-18:00 (45m)" at bounding box center [355, 58] width 87 height 16
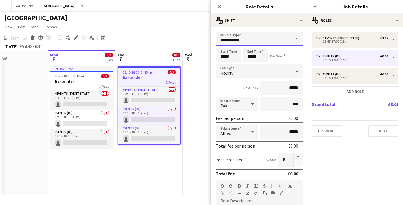
click at [267, 41] on input "**********" at bounding box center [259, 39] width 87 height 14
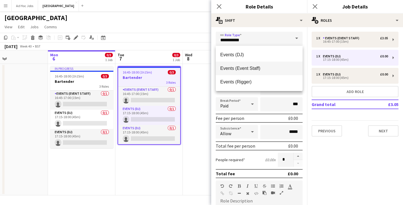
click at [244, 69] on span "Events (Event Staff)" at bounding box center [259, 67] width 78 height 5
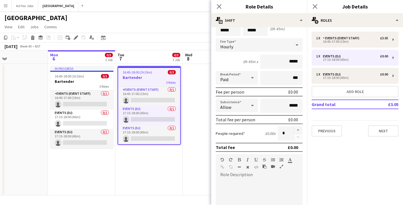
scroll to position [0, 0]
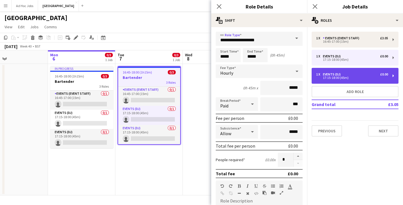
click at [338, 77] on div "17:15-18:00 (45m)" at bounding box center [352, 77] width 72 height 3
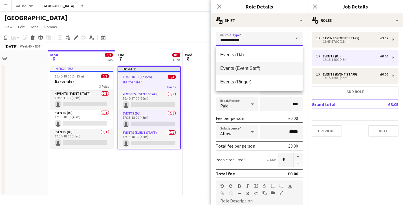
click at [254, 39] on input "**********" at bounding box center [259, 39] width 87 height 14
click at [251, 68] on span "Events (Event Staff)" at bounding box center [259, 67] width 78 height 5
type input "**********"
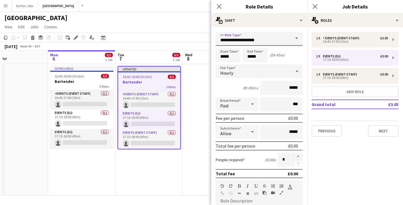
scroll to position [132, 0]
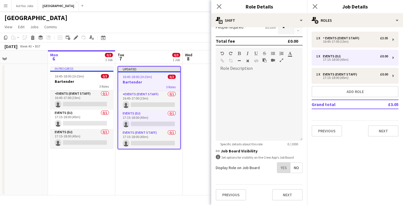
click at [284, 165] on span "Yes" at bounding box center [284, 167] width 13 height 10
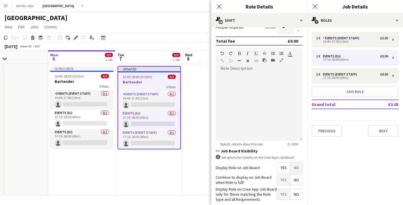
click at [282, 181] on span "Yes" at bounding box center [284, 179] width 13 height 10
click at [286, 181] on span "Yes" at bounding box center [284, 179] width 13 height 10
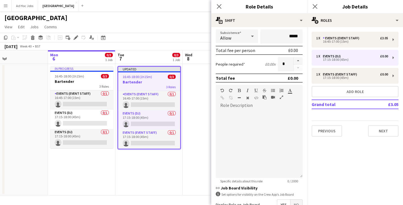
scroll to position [161, 0]
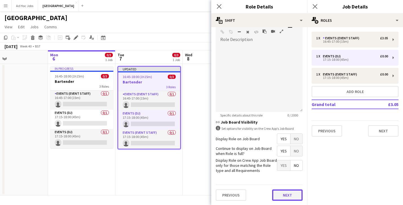
click at [285, 195] on button "Next" at bounding box center [287, 194] width 30 height 11
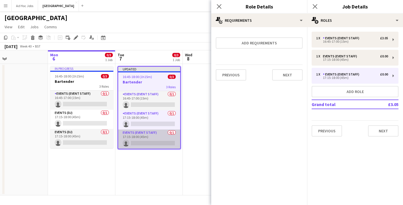
click at [149, 136] on app-card-role "Events (Event Staff) 0/1 17:15-18:00 (45m) single-neutral-actions" at bounding box center [149, 138] width 62 height 19
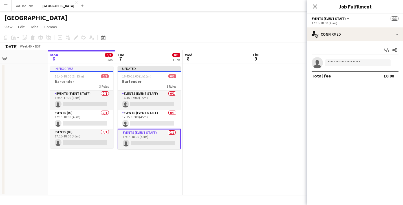
click at [155, 136] on app-card-role "Events (Event Staff) 0/1 17:15-18:00 (45m) single-neutral-actions" at bounding box center [149, 139] width 63 height 20
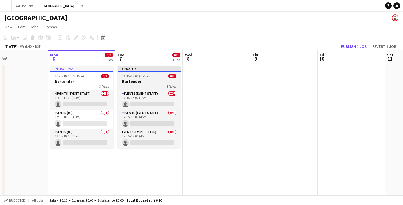
click at [136, 79] on h3 "Bartender" at bounding box center [149, 81] width 63 height 5
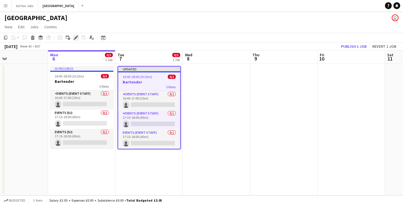
click at [77, 36] on icon at bounding box center [75, 37] width 3 height 3
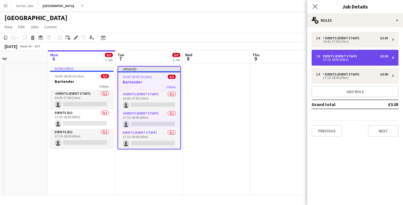
click at [346, 58] on div "17:15-18:00 (45m)" at bounding box center [352, 59] width 72 height 3
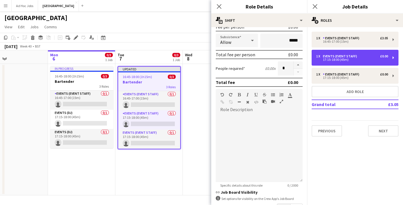
scroll to position [132, 0]
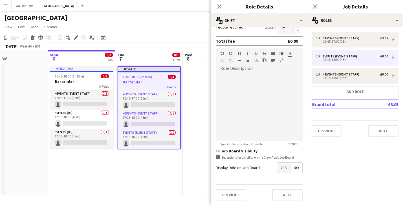
click at [285, 168] on span "Yes" at bounding box center [284, 167] width 13 height 10
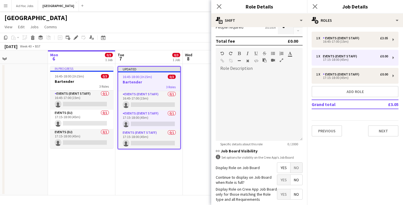
click at [285, 181] on span "Yes" at bounding box center [284, 179] width 13 height 10
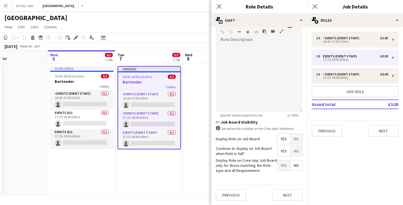
scroll to position [161, 0]
click at [286, 195] on button "Next" at bounding box center [287, 194] width 30 height 11
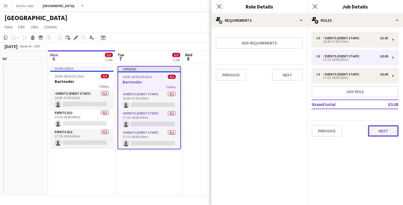
click at [376, 132] on button "Next" at bounding box center [383, 130] width 30 height 11
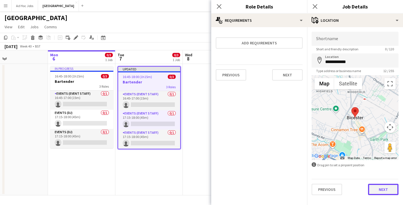
click at [378, 190] on button "Next" at bounding box center [383, 189] width 30 height 11
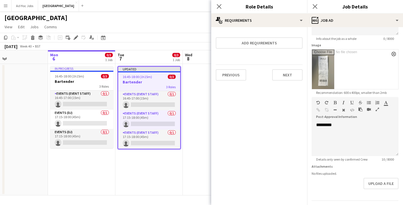
scroll to position [93, 0]
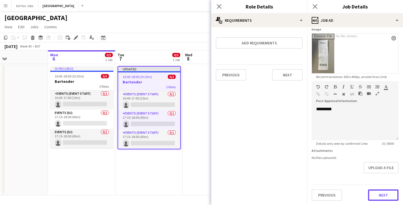
click at [379, 196] on button "Next" at bounding box center [383, 194] width 30 height 11
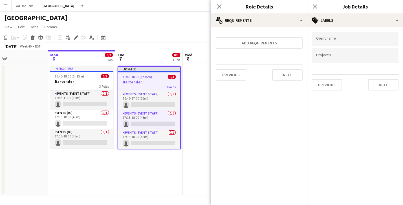
scroll to position [0, 0]
click at [379, 76] on div "Previous Next" at bounding box center [355, 82] width 87 height 16
click at [379, 84] on button "Next" at bounding box center [383, 84] width 30 height 11
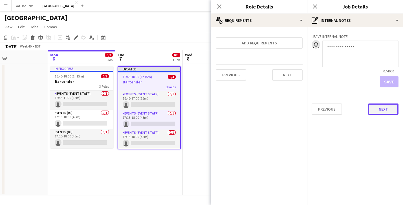
click at [385, 108] on button "Next" at bounding box center [383, 108] width 30 height 11
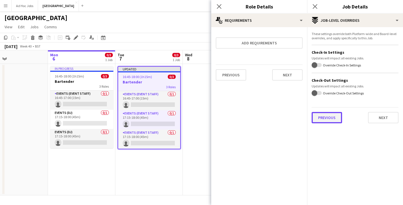
click at [333, 117] on button "Previous" at bounding box center [327, 117] width 30 height 11
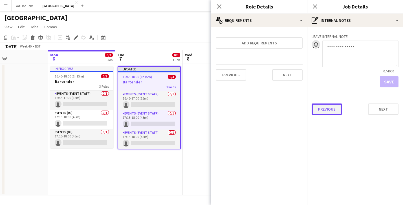
click at [332, 109] on button "Previous" at bounding box center [327, 108] width 30 height 11
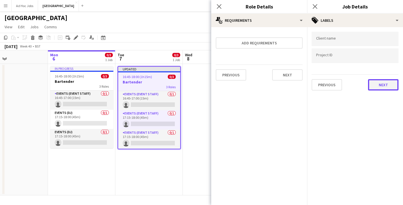
click at [383, 85] on button "Next" at bounding box center [383, 84] width 30 height 11
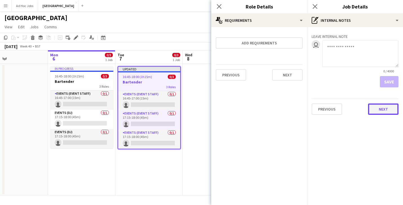
click at [385, 107] on button "Next" at bounding box center [383, 108] width 30 height 11
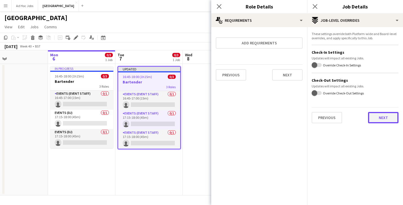
click at [385, 122] on button "Next" at bounding box center [383, 117] width 30 height 11
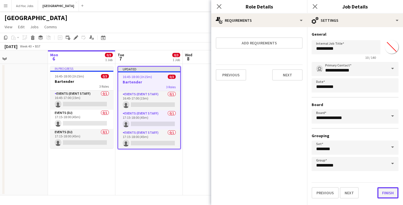
click at [383, 194] on button "Finish" at bounding box center [388, 192] width 21 height 11
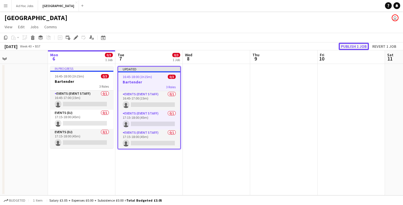
click at [355, 45] on button "Publish 1 job" at bounding box center [354, 46] width 30 height 7
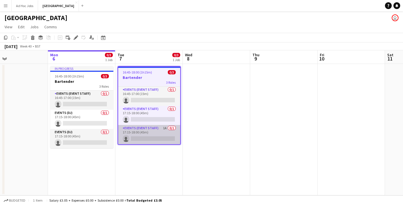
click at [163, 128] on app-card-role "Events (Event Staff) 1A 0/1 17:15-18:00 (45m) single-neutral-actions" at bounding box center [149, 134] width 62 height 19
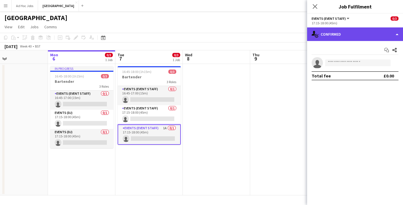
click at [386, 32] on div "single-neutral-actions-check-2 Confirmed" at bounding box center [355, 34] width 96 height 14
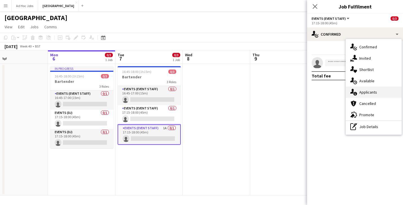
click at [370, 93] on span "Applicants" at bounding box center [369, 91] width 18 height 5
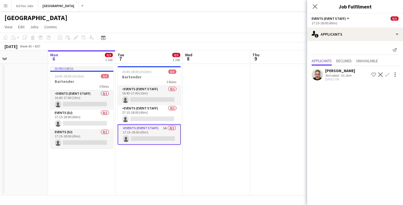
click at [377, 93] on mat-expansion-panel "users2 Applicants Send notification Applicants Declined Unavailable [PERSON_NAM…" at bounding box center [355, 123] width 96 height 164
click at [388, 74] on app-icon "Confirm" at bounding box center [387, 74] width 5 height 5
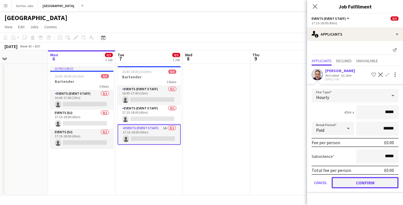
click at [366, 182] on button "Confirm" at bounding box center [365, 182] width 67 height 11
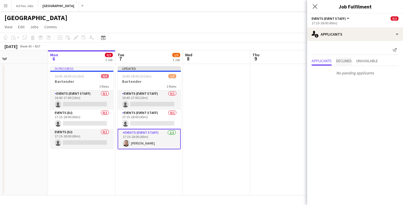
click at [347, 62] on span "Declined" at bounding box center [345, 61] width 16 height 4
click at [368, 52] on span "Unavailable" at bounding box center [368, 49] width 22 height 8
click at [322, 50] on span "Applicants" at bounding box center [322, 49] width 20 height 4
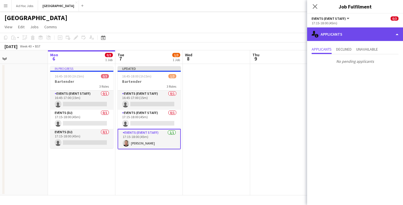
click at [343, 32] on div "single-neutral-actions-information Applicants" at bounding box center [355, 34] width 96 height 14
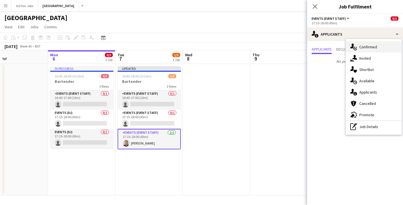
click at [361, 45] on span "Confirmed" at bounding box center [369, 46] width 18 height 5
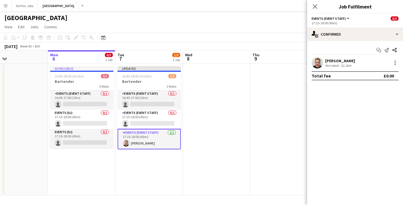
click at [351, 60] on div "[PERSON_NAME]" at bounding box center [341, 60] width 30 height 5
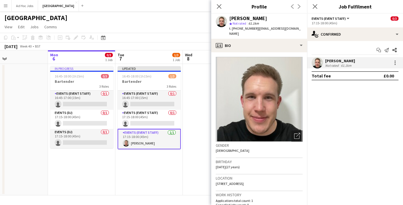
click at [359, 103] on mat-expansion-panel "check Confirmed Start chat Send notification Share [PERSON_NAME] Not rated 61.1…" at bounding box center [355, 123] width 96 height 164
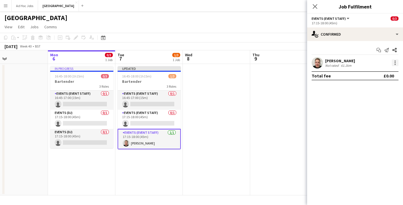
click at [397, 64] on div at bounding box center [395, 62] width 7 height 7
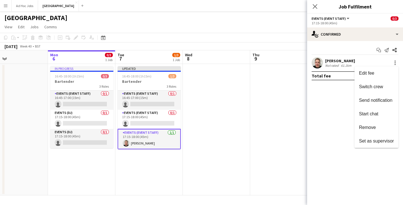
click at [332, 100] on div at bounding box center [201, 102] width 403 height 205
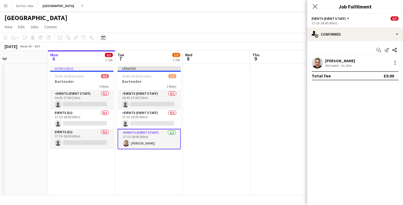
click at [315, 2] on div "Close pop-in" at bounding box center [315, 6] width 16 height 13
click at [314, 5] on icon "Close pop-in" at bounding box center [315, 6] width 5 height 5
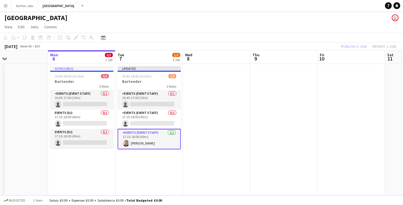
click at [163, 140] on app-card-role "Events (Event Staff) [DATE] 17:15-18:00 (45m) [PERSON_NAME]" at bounding box center [149, 139] width 63 height 20
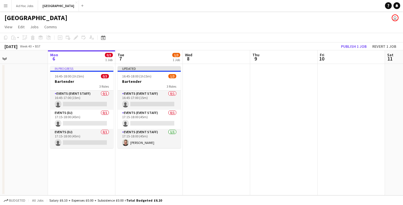
click at [193, 32] on app-page-menu "View Day view expanded Day view collapsed Month view Date picker Jump to [DATE]…" at bounding box center [201, 27] width 403 height 11
click at [354, 46] on button "Publish 1 job" at bounding box center [354, 46] width 30 height 7
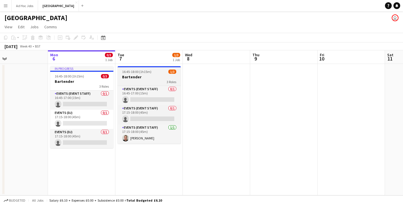
click at [149, 75] on h3 "Bartender" at bounding box center [149, 76] width 63 height 5
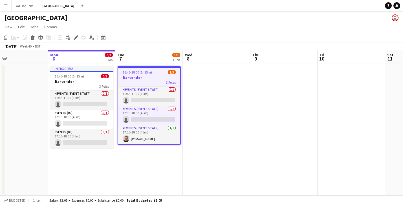
click at [150, 35] on app-toolbar "Copy Paste Paste Command V Paste with crew Command Shift V Paste linked Job [GE…" at bounding box center [201, 38] width 403 height 10
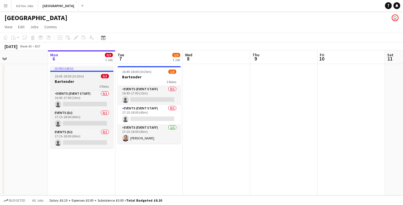
click at [83, 78] on span "16:45-18:00 (1h15m)" at bounding box center [69, 76] width 29 height 4
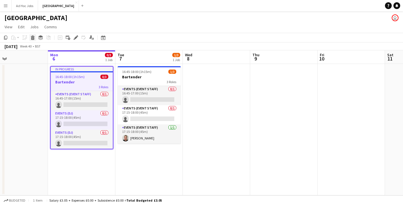
click at [34, 38] on icon at bounding box center [32, 38] width 3 height 3
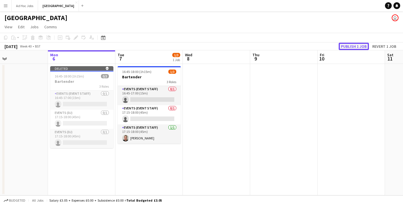
click at [351, 45] on button "Publish 1 job" at bounding box center [354, 46] width 30 height 7
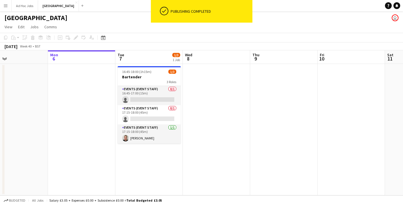
click at [88, 85] on app-date-cell at bounding box center [81, 129] width 67 height 131
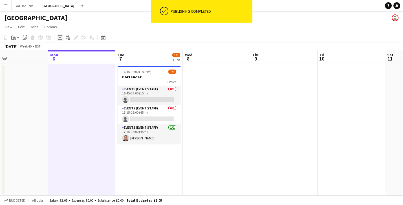
click at [59, 38] on icon "Add job" at bounding box center [60, 37] width 5 height 5
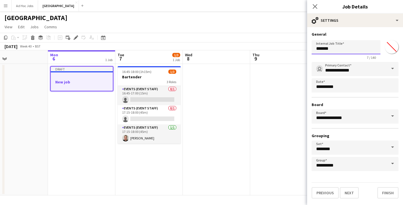
click at [342, 49] on input "*******" at bounding box center [346, 47] width 69 height 14
type input "*"
type input "**********"
click at [391, 48] on input "*******" at bounding box center [392, 47] width 20 height 20
type input "*******"
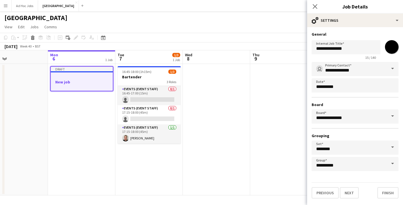
click at [380, 34] on h3 "General" at bounding box center [355, 34] width 87 height 5
click at [351, 190] on button "Next" at bounding box center [349, 192] width 19 height 11
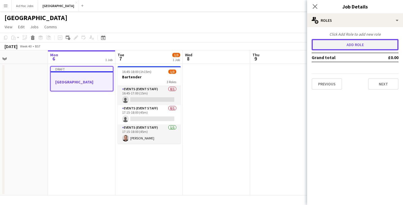
click at [354, 44] on button "Add role" at bounding box center [355, 44] width 87 height 11
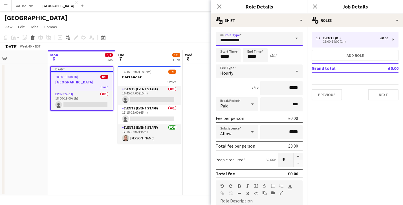
click at [270, 40] on input "**********" at bounding box center [259, 39] width 87 height 14
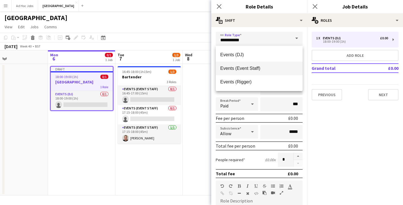
click at [246, 69] on span "Events (Event Staff)" at bounding box center [259, 67] width 78 height 5
type input "**********"
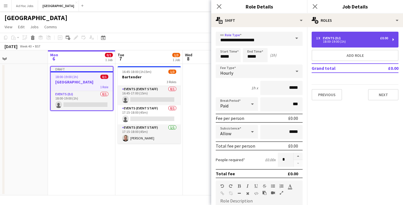
click at [338, 39] on div "Events (DJ)" at bounding box center [333, 38] width 20 height 4
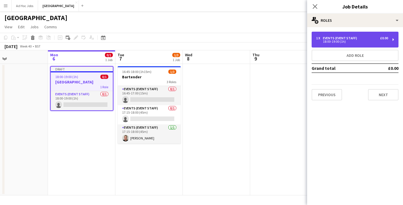
click at [338, 39] on div "Events (Event Staff)" at bounding box center [341, 38] width 36 height 4
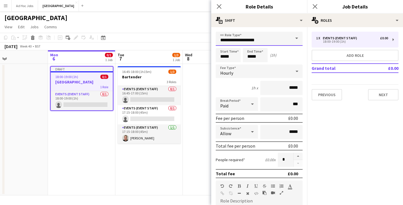
click at [290, 38] on input "**********" at bounding box center [259, 39] width 87 height 14
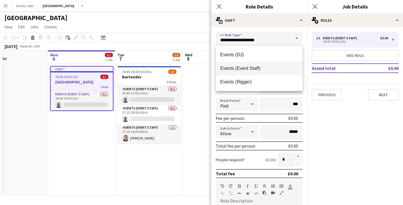
click at [259, 69] on span "Events (Event Staff)" at bounding box center [259, 67] width 78 height 5
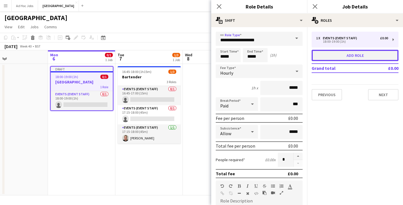
click at [354, 55] on button "Add role" at bounding box center [355, 55] width 87 height 11
type input "**********"
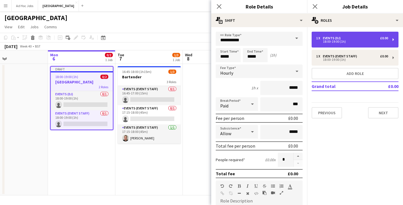
click at [357, 42] on div "18:00-19:00 (1h)" at bounding box center [352, 41] width 72 height 3
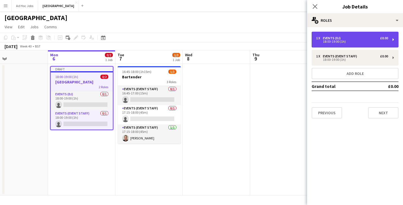
click at [350, 42] on div "18:00-19:00 (1h)" at bounding box center [352, 41] width 72 height 3
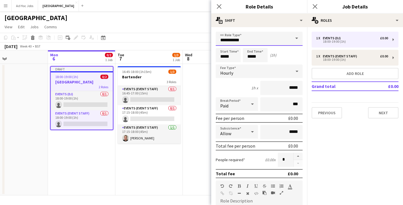
click at [255, 38] on input "**********" at bounding box center [259, 39] width 87 height 14
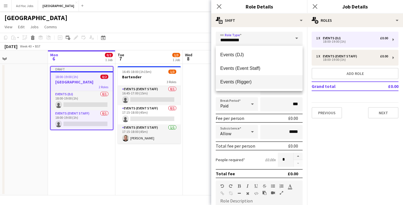
click at [252, 82] on span "Events (Rigger)" at bounding box center [259, 81] width 78 height 5
type input "**********"
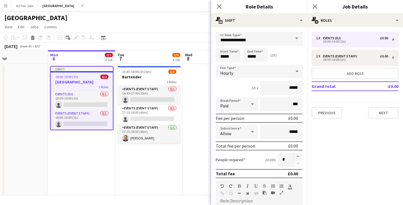
click at [353, 121] on div "1 x Events (DJ) £0.00 18:00-19:00 (1h) 1 x Events (Event Staff) £0.00 18:00-19:…" at bounding box center [355, 75] width 96 height 96
click at [293, 88] on input "*****" at bounding box center [282, 88] width 42 height 14
type input "**"
type input "******"
click at [248, 87] on div "1h x ******" at bounding box center [259, 88] width 87 height 14
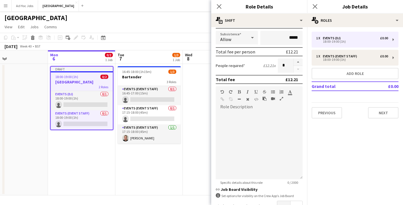
scroll to position [96, 0]
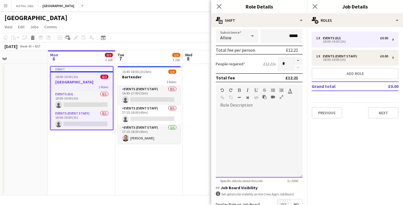
click at [242, 110] on div at bounding box center [259, 144] width 87 height 68
click at [246, 110] on div "**********" at bounding box center [259, 144] width 87 height 68
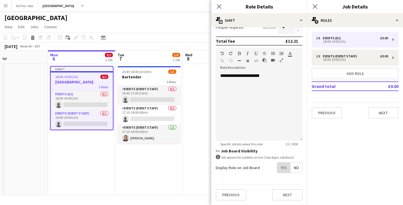
click at [283, 168] on span "Yes" at bounding box center [284, 167] width 13 height 10
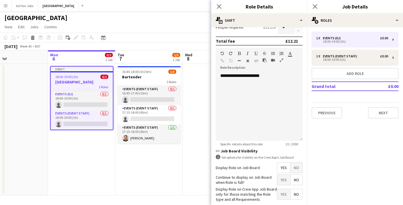
scroll to position [161, 0]
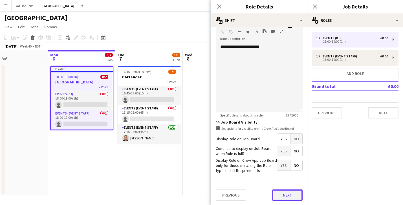
click at [286, 195] on button "Next" at bounding box center [287, 194] width 30 height 11
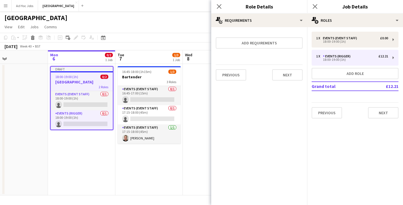
scroll to position [0, 0]
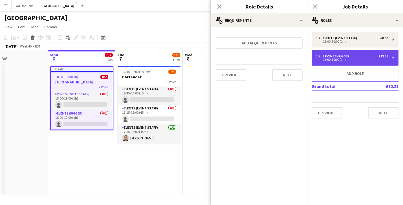
click at [346, 58] on div "Events (Rigger)" at bounding box center [338, 56] width 30 height 4
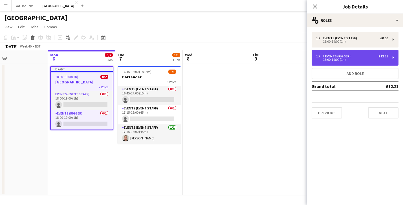
click at [347, 58] on div "Events (Rigger)" at bounding box center [338, 56] width 30 height 4
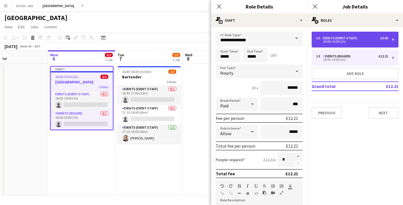
click at [351, 38] on div "Events (Event Staff)" at bounding box center [341, 38] width 36 height 4
type input "**********"
type input "*****"
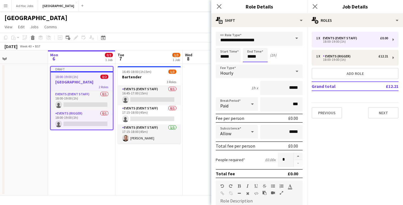
click at [253, 55] on input "*****" at bounding box center [255, 55] width 25 height 14
type input "*****"
click at [250, 44] on div at bounding box center [249, 45] width 11 height 6
click at [287, 54] on div "Start Time ***** End Time ***** (2h)" at bounding box center [259, 55] width 87 height 14
click at [298, 86] on input "*****" at bounding box center [282, 88] width 42 height 14
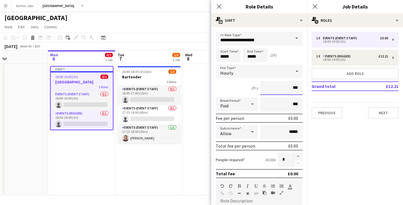
type input "**"
type input "******"
click at [233, 90] on div "2h x ******" at bounding box center [259, 88] width 87 height 14
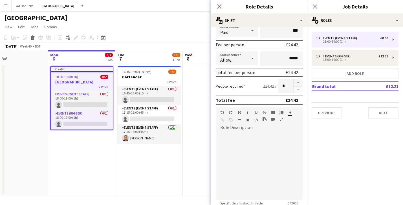
scroll to position [74, 0]
click at [236, 138] on div at bounding box center [259, 166] width 87 height 68
click at [317, 157] on mat-expansion-panel "pencil3 General details 1 x Events (Event Staff) £0.00 18:00-19:00 (1h) 1 x Eve…" at bounding box center [355, 116] width 96 height 178
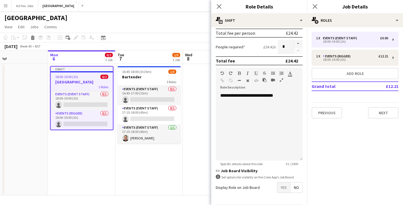
scroll to position [132, 0]
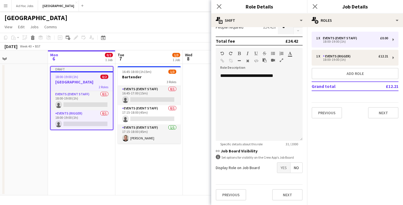
click at [283, 167] on span "Yes" at bounding box center [284, 167] width 13 height 10
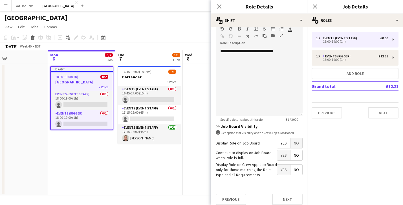
scroll to position [161, 0]
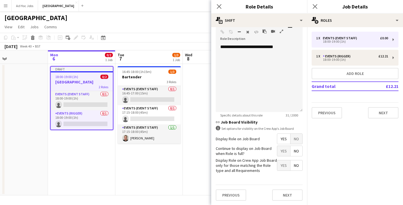
click at [284, 153] on span "Yes" at bounding box center [284, 151] width 13 height 10
click at [287, 195] on button "Next" at bounding box center [287, 194] width 30 height 11
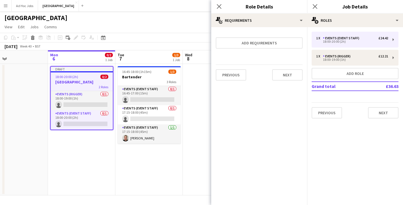
scroll to position [0, 0]
click at [354, 100] on div "1 x Events (Event Staff) £24.42 18:00-20:00 (2h) 1 x Events (Rigger) £12.21 18:…" at bounding box center [355, 75] width 96 height 87
click at [386, 114] on button "Next" at bounding box center [383, 112] width 30 height 11
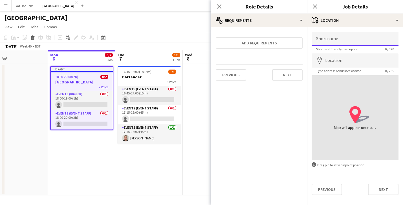
click at [338, 40] on input "Shortname" at bounding box center [355, 39] width 87 height 14
click at [335, 28] on div "Shortname Short and friendly description 0 / 120 Location map-marker Type addre…" at bounding box center [355, 113] width 96 height 172
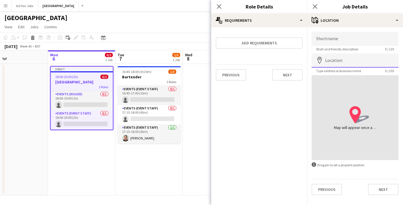
click at [343, 61] on input "Location" at bounding box center [355, 60] width 87 height 14
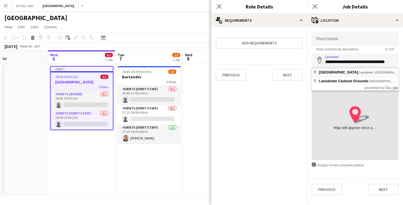
type input "**********"
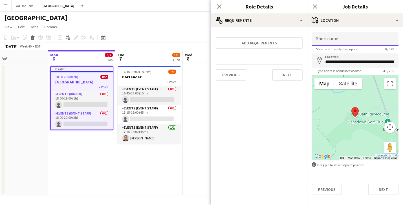
click at [334, 41] on input "Shortname" at bounding box center [355, 39] width 87 height 14
type input "**********"
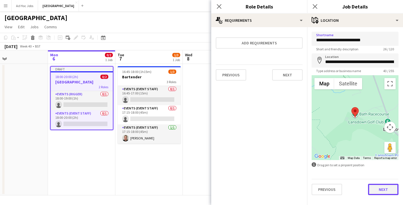
click at [386, 191] on button "Next" at bounding box center [383, 189] width 30 height 11
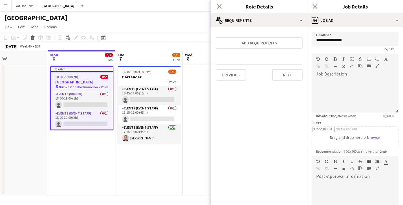
click at [338, 47] on div "15 / 140" at bounding box center [355, 49] width 87 height 4
click at [336, 78] on div at bounding box center [355, 95] width 87 height 34
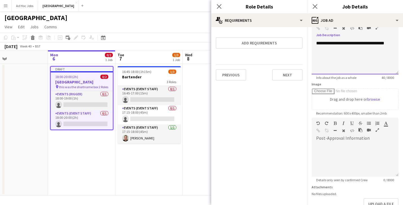
scroll to position [38, 0]
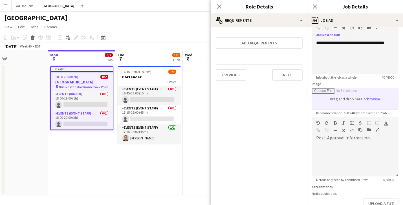
click at [373, 101] on input "Image" at bounding box center [355, 98] width 86 height 21
type input "**********"
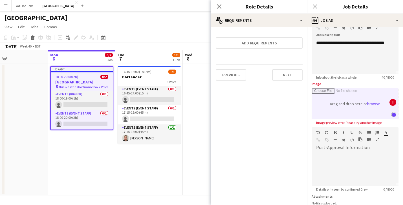
click at [396, 115] on app-icon "undo2" at bounding box center [394, 114] width 4 height 2
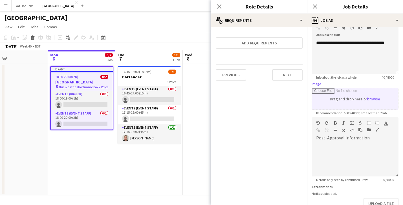
click at [373, 98] on input "Image" at bounding box center [355, 98] width 86 height 21
type input "**********"
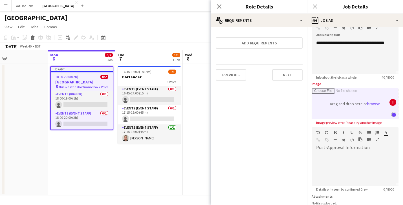
click at [394, 113] on app-icon "undo2" at bounding box center [394, 114] width 4 height 2
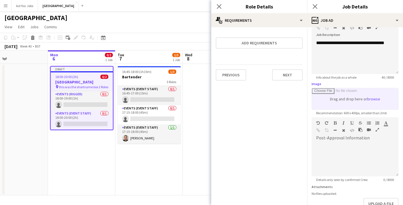
click at [356, 97] on input "Image" at bounding box center [355, 98] width 86 height 21
type input "**********"
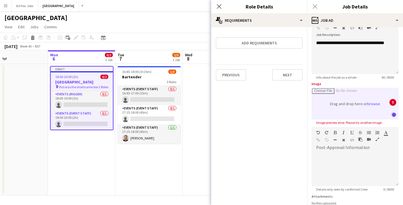
click at [395, 114] on app-icon "undo2" at bounding box center [394, 114] width 4 height 2
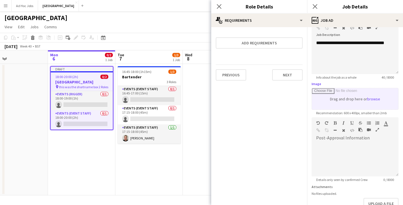
click at [375, 98] on input "Image" at bounding box center [355, 98] width 86 height 21
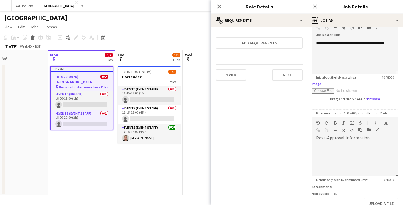
type input "**********"
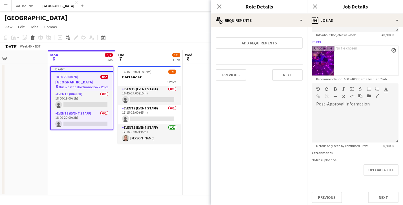
scroll to position [83, 0]
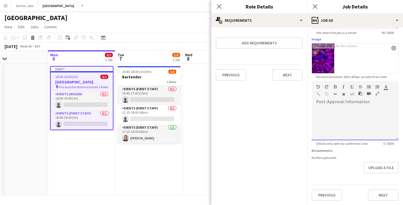
click at [339, 104] on div at bounding box center [355, 121] width 87 height 38
click at [349, 151] on form "**********" at bounding box center [355, 75] width 96 height 252
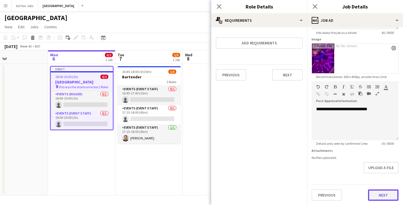
click at [386, 194] on button "Next" at bounding box center [383, 194] width 30 height 11
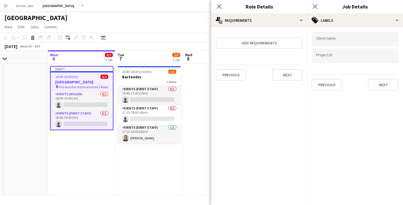
scroll to position [0, 0]
click at [339, 35] on div at bounding box center [355, 39] width 87 height 14
type input "**********"
click at [351, 71] on form "**********" at bounding box center [355, 61] width 96 height 59
click at [381, 86] on button "Next" at bounding box center [383, 84] width 30 height 11
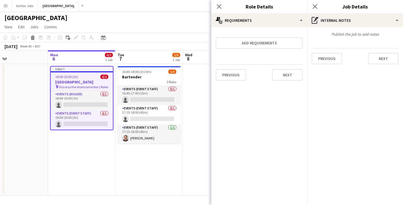
click at [359, 39] on div "Publish the job to add notes Previous Next" at bounding box center [355, 47] width 96 height 41
click at [355, 44] on div "Publish the job to add notes Previous Next" at bounding box center [355, 47] width 96 height 41
click at [356, 32] on div "Publish the job to add notes" at bounding box center [355, 34] width 96 height 5
click at [383, 60] on button "Next" at bounding box center [383, 58] width 30 height 11
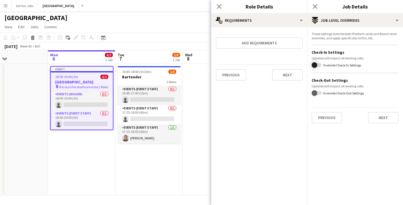
click at [316, 66] on span "button" at bounding box center [315, 65] width 6 height 6
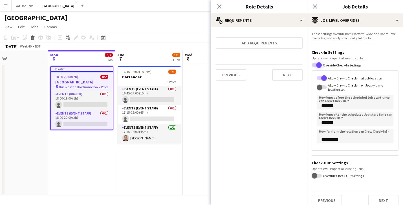
click at [317, 64] on span "button" at bounding box center [319, 65] width 6 height 6
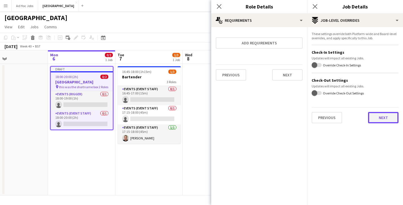
click at [385, 118] on button "Next" at bounding box center [383, 117] width 30 height 11
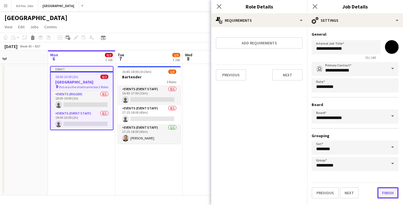
click at [388, 191] on button "Finish" at bounding box center [388, 192] width 21 height 11
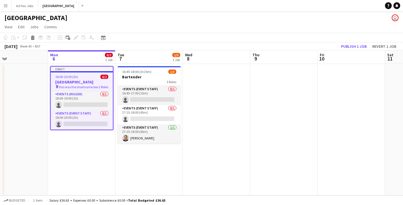
click at [91, 78] on div "18:00-20:00 (2h) 0/2" at bounding box center [82, 77] width 62 height 4
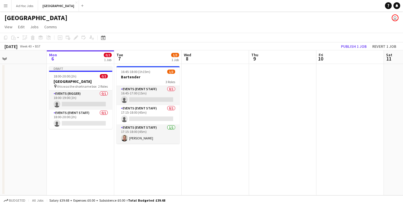
drag, startPoint x: 84, startPoint y: 117, endPoint x: 83, endPoint y: 139, distance: 22.3
click at [83, 143] on app-date-cell "Draft 18:00-20:00 (2h) 0/2 [GEOGRAPHIC_DATA] pin this was the shortname box 2 R…" at bounding box center [80, 129] width 67 height 131
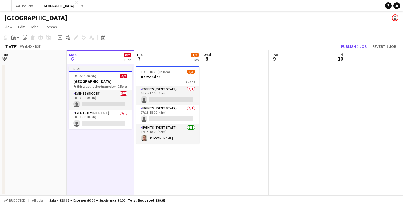
drag, startPoint x: 84, startPoint y: 75, endPoint x: 103, endPoint y: 78, distance: 19.6
click at [103, 78] on app-calendar-viewport "Thu 2 Fri 3 Sat 4 Sun 5 Mon 6 0/2 1 Job Tue 7 1/3 1 Job Wed 8 Thu 9 Fri 10 Sat …" at bounding box center [201, 122] width 403 height 145
click at [108, 150] on app-date-cell "Draft 18:00-20:00 (2h) 0/2 [GEOGRAPHIC_DATA] pin this was the shortname box 2 R…" at bounding box center [99, 129] width 67 height 131
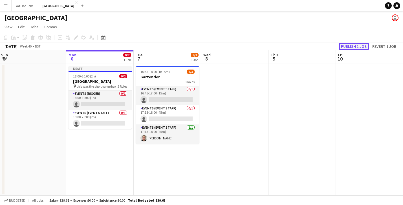
click at [357, 47] on button "Publish 1 job" at bounding box center [354, 46] width 30 height 7
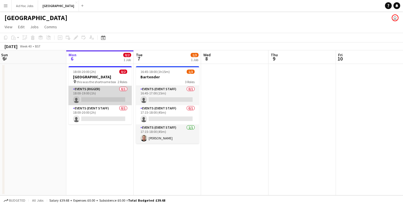
click at [102, 91] on app-card-role "Events (Rigger) 0/1 18:00-19:00 (1h) single-neutral-actions" at bounding box center [100, 95] width 63 height 19
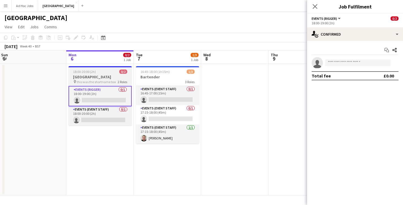
click at [101, 73] on div "18:00-20:00 (2h) 0/2" at bounding box center [100, 71] width 63 height 4
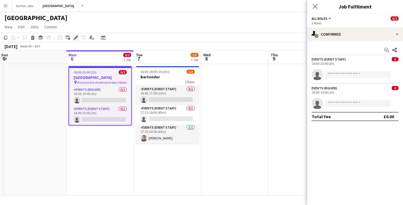
click at [76, 37] on icon at bounding box center [75, 37] width 3 height 3
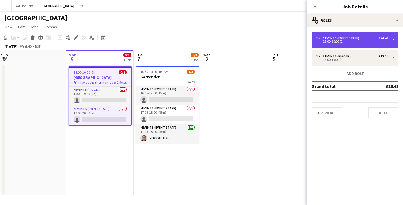
click at [390, 39] on div "1 x Events (Event Staff) £24.42 18:00-20:00 (2h)" at bounding box center [355, 40] width 87 height 16
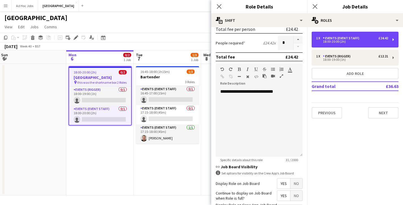
scroll to position [161, 0]
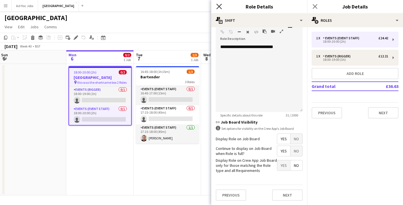
click at [219, 4] on icon "Close pop-in" at bounding box center [219, 6] width 5 height 5
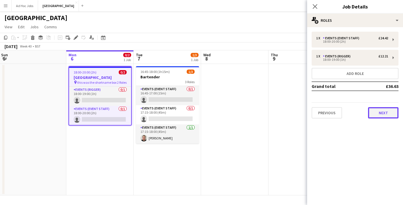
click at [390, 115] on button "Next" at bounding box center [383, 112] width 30 height 11
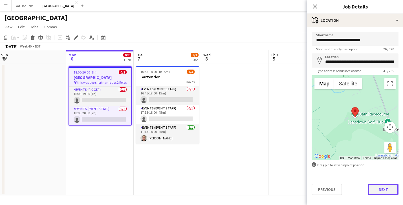
click at [380, 194] on button "Next" at bounding box center [383, 189] width 30 height 11
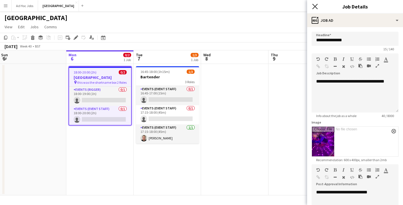
click at [316, 5] on icon at bounding box center [315, 6] width 5 height 5
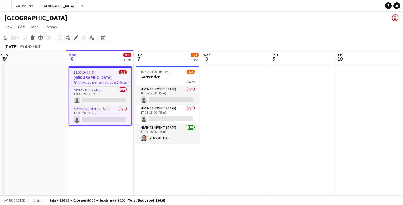
click at [144, 23] on app-page-menu "View Day view expanded Day view collapsed Month view Date picker Jump to [DATE]…" at bounding box center [201, 27] width 403 height 11
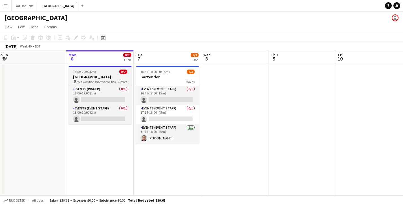
click at [101, 75] on h3 "[GEOGRAPHIC_DATA]" at bounding box center [100, 76] width 63 height 5
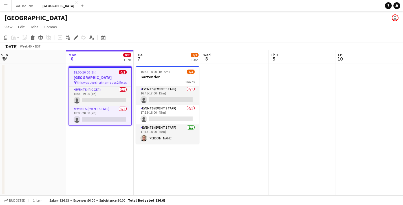
click at [160, 24] on app-page-menu "View Day view expanded Day view collapsed Month view Date picker Jump to [DATE]…" at bounding box center [201, 27] width 403 height 11
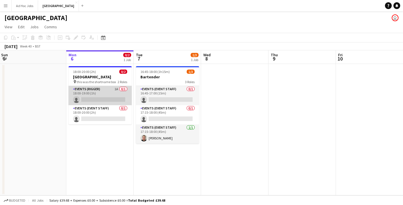
click at [117, 91] on app-card-role "Events (Rigger) 1A 0/1 18:00-19:00 (1h) single-neutral-actions" at bounding box center [100, 95] width 63 height 19
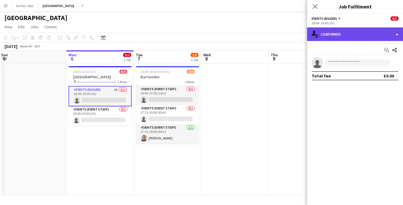
click at [395, 33] on div "single-neutral-actions-check-2 Confirmed" at bounding box center [355, 34] width 96 height 14
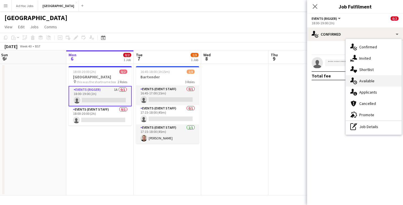
click at [374, 81] on span "Available" at bounding box center [367, 80] width 15 height 5
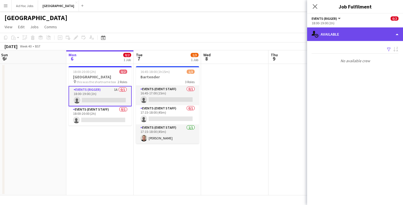
click at [395, 33] on div "single-neutral-actions-upload Available" at bounding box center [355, 34] width 96 height 14
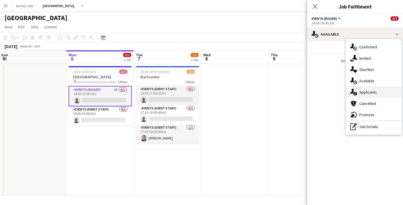
click at [371, 92] on span "Applicants" at bounding box center [369, 91] width 18 height 5
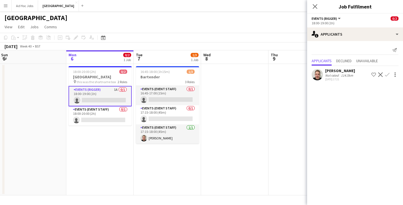
click at [372, 75] on app-icon "Shortlist crew" at bounding box center [374, 74] width 5 height 5
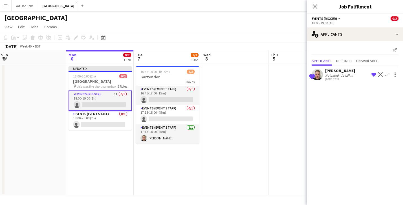
click at [353, 118] on mat-expansion-panel "users2 Applicants Send notification Applicants Declined Unavailable Shortlisted…" at bounding box center [355, 123] width 96 height 164
click at [319, 3] on div "Close pop-in" at bounding box center [315, 6] width 16 height 13
click at [314, 4] on icon "Close pop-in" at bounding box center [315, 6] width 5 height 5
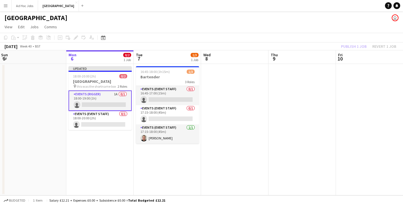
click at [164, 24] on app-page-menu "View Day view expanded Day view collapsed Month view Date picker Jump to [DATE]…" at bounding box center [201, 27] width 403 height 11
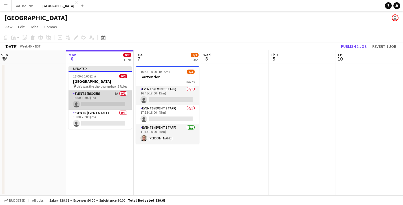
click at [115, 97] on app-card-role "Events (Rigger) 1A 0/1 18:00-19:00 (1h) single-neutral-actions" at bounding box center [100, 99] width 63 height 19
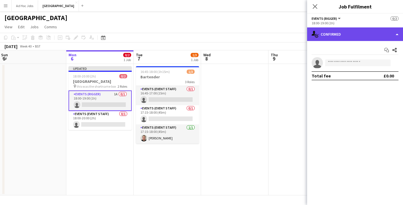
click at [394, 30] on div "single-neutral-actions-check-2 Confirmed" at bounding box center [355, 34] width 96 height 14
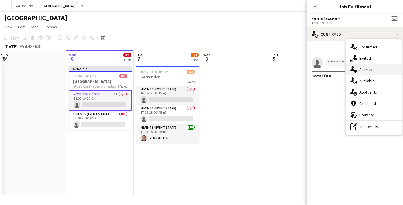
click at [366, 70] on span "Shortlist" at bounding box center [367, 69] width 14 height 5
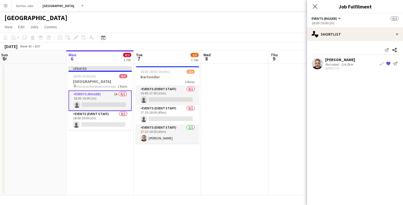
click at [381, 63] on app-icon "Book crew" at bounding box center [382, 63] width 5 height 5
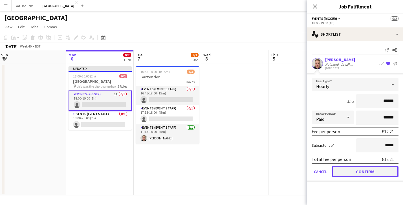
click at [365, 171] on button "Confirm" at bounding box center [365, 171] width 67 height 11
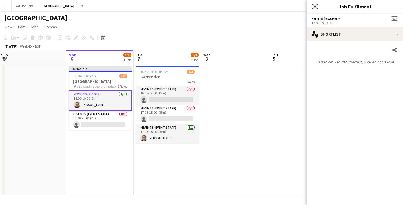
click at [315, 7] on icon at bounding box center [315, 6] width 5 height 5
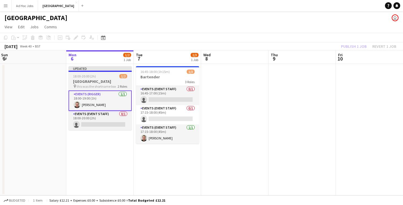
click at [114, 74] on div "18:00-20:00 (2h) 1/2" at bounding box center [100, 76] width 63 height 4
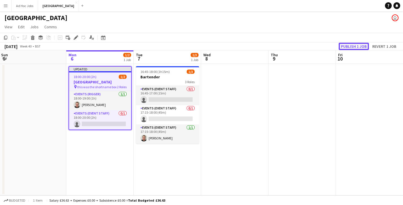
click at [350, 46] on button "Publish 1 job" at bounding box center [354, 46] width 30 height 7
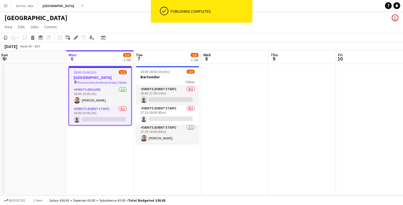
click at [136, 35] on app-toolbar "Copy Paste Paste Command V Paste with crew Command Shift V Paste linked Job [GE…" at bounding box center [201, 38] width 403 height 10
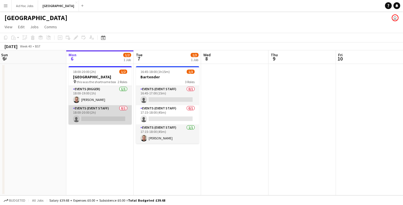
click at [107, 112] on app-card-role "Events (Event Staff) 0/1 18:00-20:00 (2h) single-neutral-actions" at bounding box center [100, 114] width 63 height 19
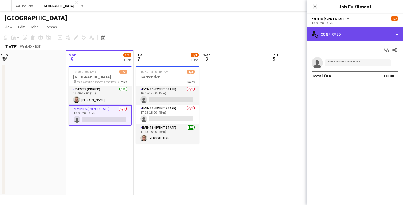
click at [396, 29] on div "single-neutral-actions-check-2 Confirmed" at bounding box center [355, 34] width 96 height 14
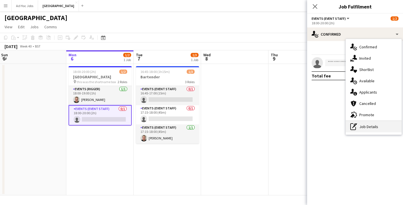
click at [366, 127] on div "pen-write Job Details" at bounding box center [374, 126] width 56 height 11
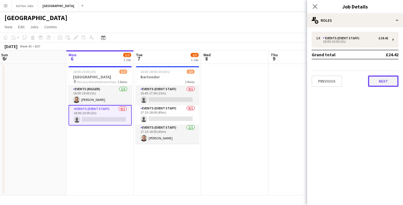
click at [387, 81] on button "Next" at bounding box center [383, 80] width 30 height 11
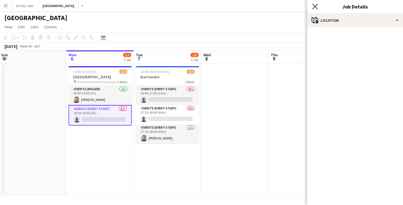
click at [316, 9] on icon "Close pop-in" at bounding box center [315, 6] width 5 height 5
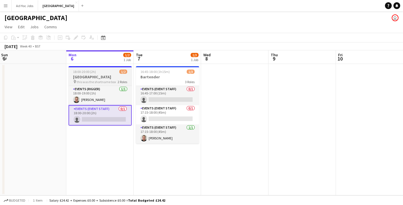
click at [110, 73] on div "18:00-20:00 (2h) 1/2" at bounding box center [100, 71] width 63 height 4
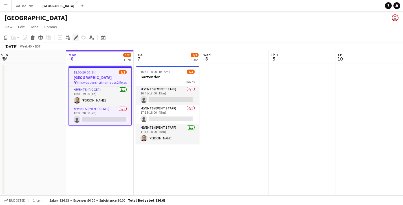
click at [76, 37] on icon at bounding box center [75, 37] width 3 height 3
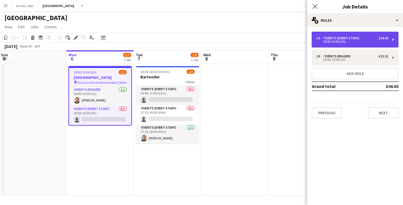
click at [386, 39] on div "£24.42" at bounding box center [384, 38] width 10 height 4
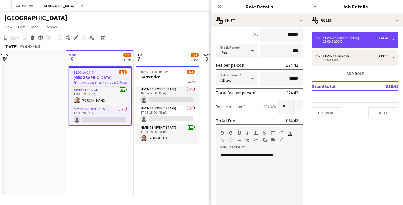
scroll to position [0, 0]
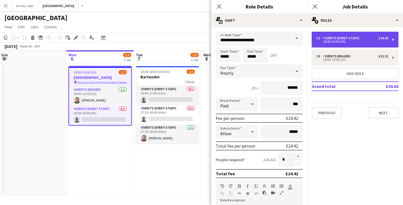
click at [393, 39] on div "1 x Events (Event Staff) £24.42 18:00-20:00 (2h)" at bounding box center [355, 40] width 87 height 16
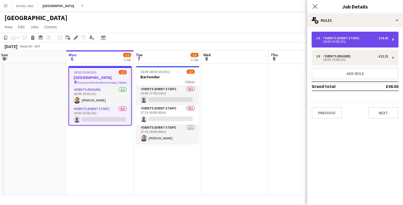
click at [392, 34] on div "1 x Events (Event Staff) £24.42 18:00-20:00 (2h)" at bounding box center [355, 40] width 87 height 16
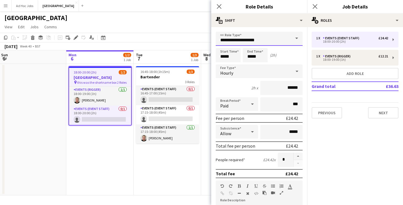
click at [286, 40] on input "**********" at bounding box center [259, 39] width 87 height 14
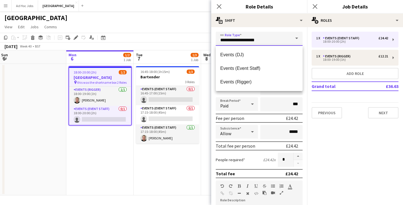
click at [286, 40] on input "**********" at bounding box center [259, 39] width 87 height 14
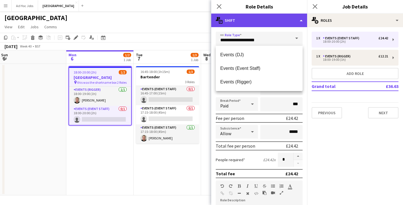
click at [298, 21] on div "multiple-actions-text Shift" at bounding box center [259, 21] width 96 height 14
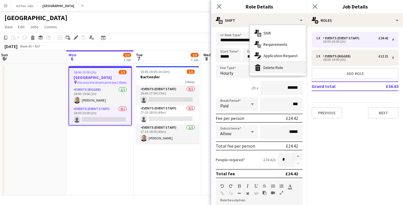
click at [272, 67] on div "bin-2 Delete Role" at bounding box center [278, 67] width 56 height 11
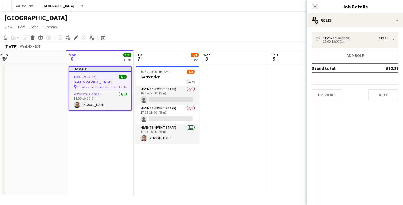
click at [357, 103] on div "1 x Events (Rigger) £12.21 18:00-19:00 (1h) Add role Grand total £12.21 Previou…" at bounding box center [355, 66] width 96 height 78
click at [383, 95] on button "Next" at bounding box center [383, 94] width 30 height 11
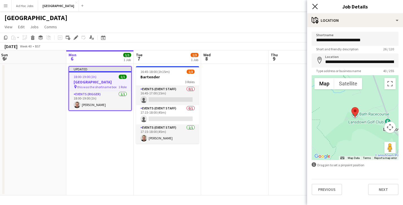
click at [316, 6] on icon at bounding box center [315, 6] width 5 height 5
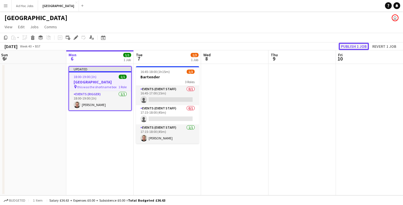
click at [349, 45] on button "Publish 1 job" at bounding box center [354, 46] width 30 height 7
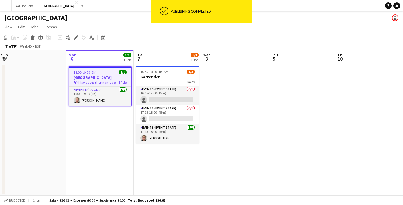
click at [140, 32] on app-page-menu "View Day view expanded Day view collapsed Month view Date picker Jump to [DATE]…" at bounding box center [201, 27] width 403 height 11
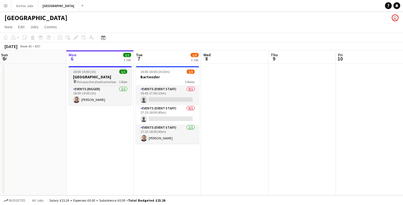
click at [112, 77] on h3 "[GEOGRAPHIC_DATA]" at bounding box center [100, 76] width 63 height 5
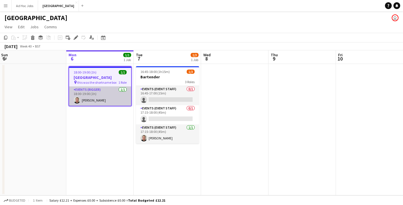
click at [111, 90] on app-card-role "Events (Rigger) [DATE] 18:00-19:00 (1h) [PERSON_NAME]" at bounding box center [100, 95] width 62 height 19
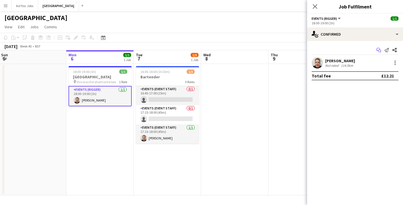
click at [379, 50] on icon "Start chat" at bounding box center [379, 50] width 5 height 5
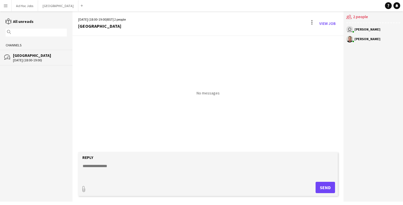
click at [96, 168] on textarea at bounding box center [209, 170] width 254 height 15
type textarea "**********"
click at [322, 187] on button "Send" at bounding box center [325, 187] width 19 height 11
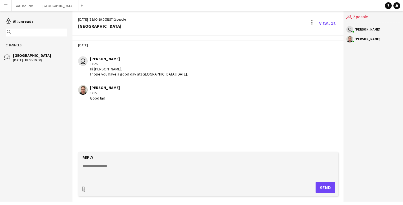
click at [6, 4] on app-icon "Menu" at bounding box center [5, 5] width 5 height 5
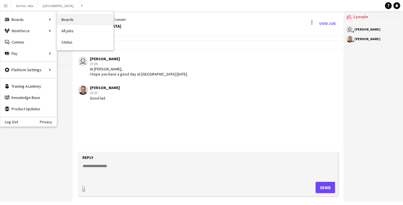
click at [73, 19] on link "Boards" at bounding box center [85, 19] width 56 height 11
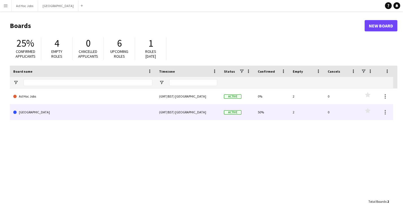
click at [102, 115] on link "[GEOGRAPHIC_DATA]" at bounding box center [82, 112] width 139 height 16
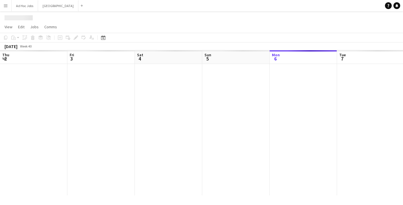
scroll to position [0, 204]
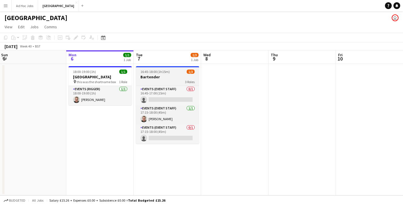
click at [169, 71] on div "16:45-18:00 (1h15m) 1/3" at bounding box center [167, 71] width 63 height 4
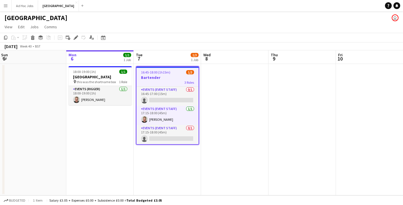
click at [115, 139] on app-date-cell "18:00-19:00 (1h) 1/1 [GEOGRAPHIC_DATA] pin this was the shortname box 1 Role Ev…" at bounding box center [99, 129] width 67 height 131
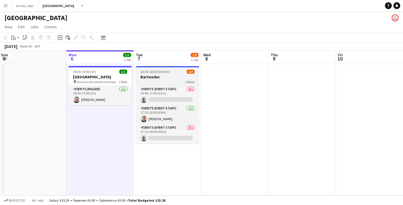
click at [176, 77] on h3 "Bartender" at bounding box center [167, 76] width 63 height 5
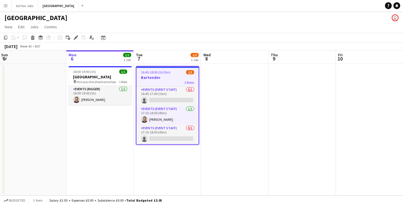
click at [151, 27] on app-page-menu "View Day view expanded Day view collapsed Month view Date picker Jump to [DATE]…" at bounding box center [201, 27] width 403 height 11
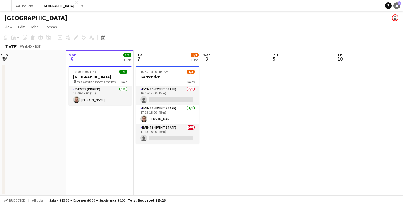
click at [398, 4] on icon "Notifications" at bounding box center [397, 5] width 3 height 3
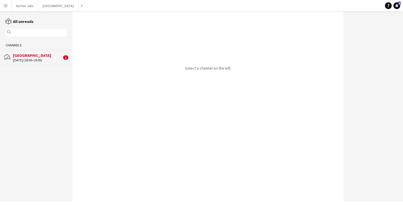
click at [48, 57] on div "[GEOGRAPHIC_DATA]" at bounding box center [37, 55] width 49 height 5
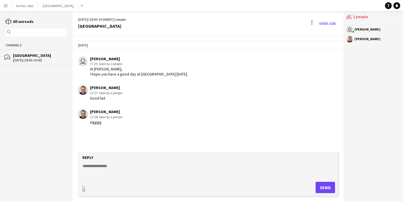
click at [5, 3] on button "Menu" at bounding box center [5, 5] width 11 height 11
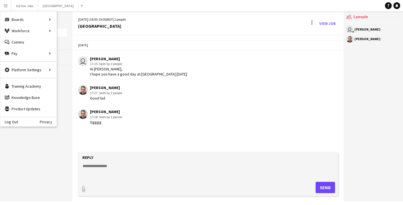
click at [64, 64] on div "bubbles [GEOGRAPHIC_DATA] [DATE] (18:00-19:00)" at bounding box center [36, 57] width 73 height 15
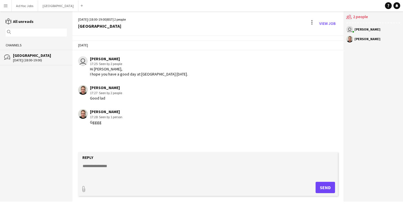
click at [364, 37] on div "[PERSON_NAME]" at bounding box center [368, 38] width 26 height 3
click at [366, 69] on div "users2 2 people user [PERSON_NAME] [PERSON_NAME]" at bounding box center [374, 106] width 60 height 190
click at [5, 3] on app-icon "Menu" at bounding box center [5, 5] width 5 height 5
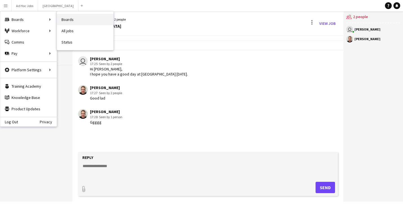
click at [70, 20] on link "Boards" at bounding box center [85, 19] width 56 height 11
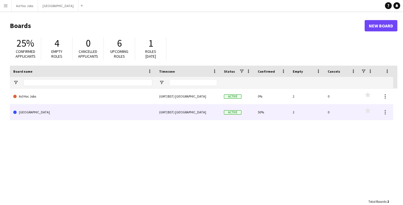
click at [129, 115] on link "[GEOGRAPHIC_DATA]" at bounding box center [82, 112] width 139 height 16
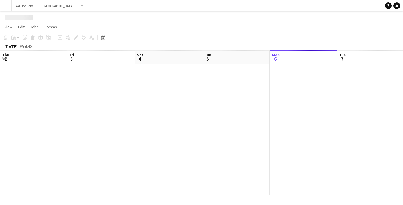
scroll to position [0, 204]
